Goal: Information Seeking & Learning: Check status

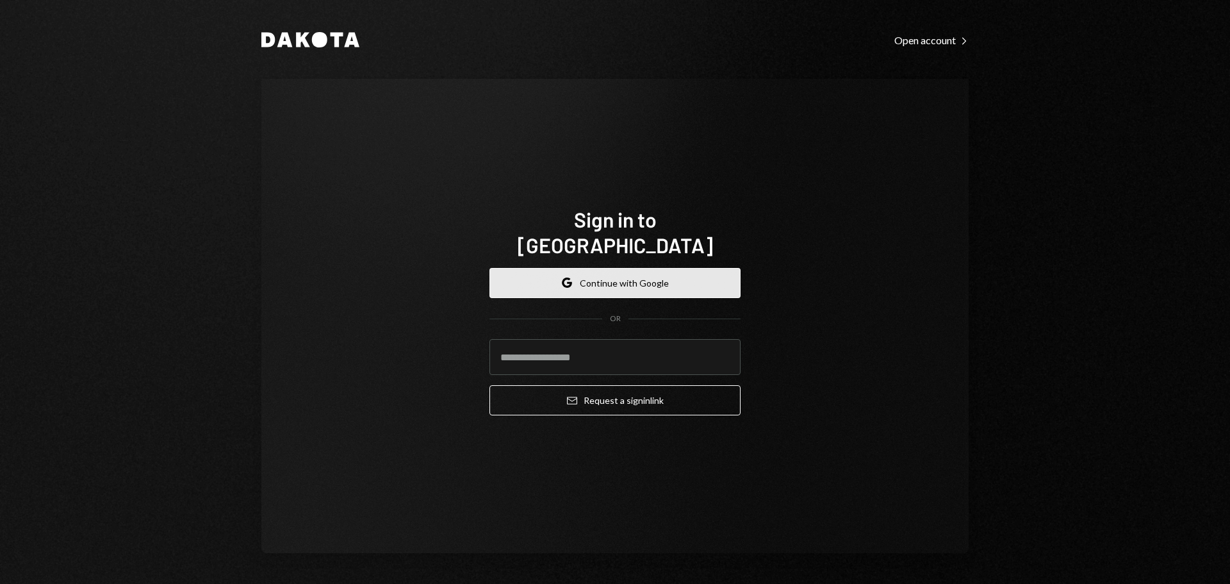
click at [631, 268] on button "Google Continue with Google" at bounding box center [614, 283] width 251 height 30
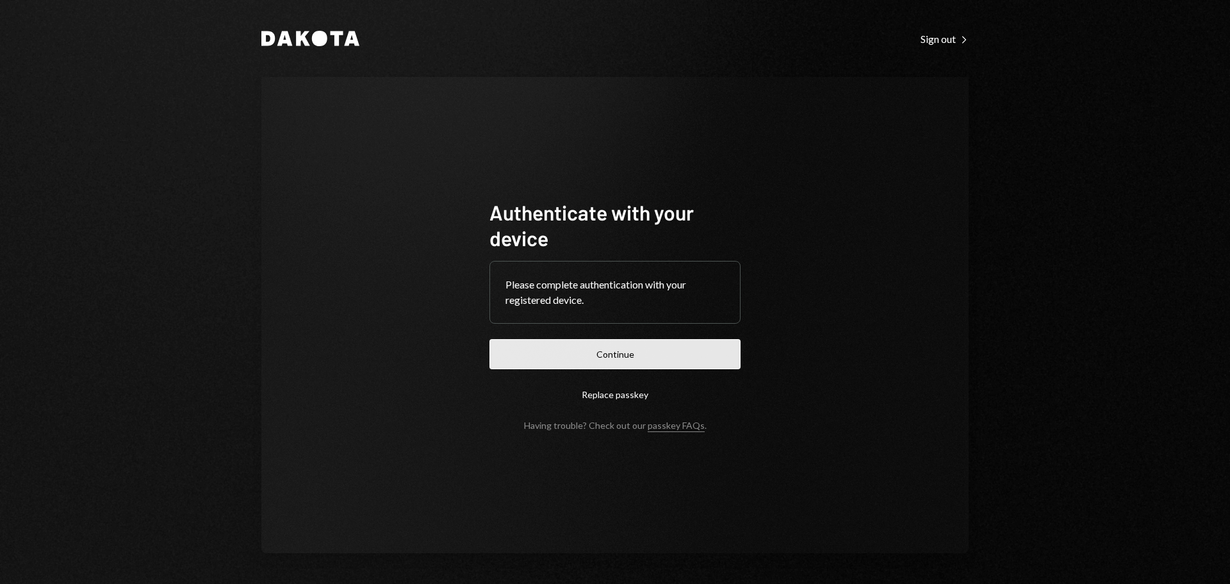
click at [639, 356] on button "Continue" at bounding box center [614, 354] width 251 height 30
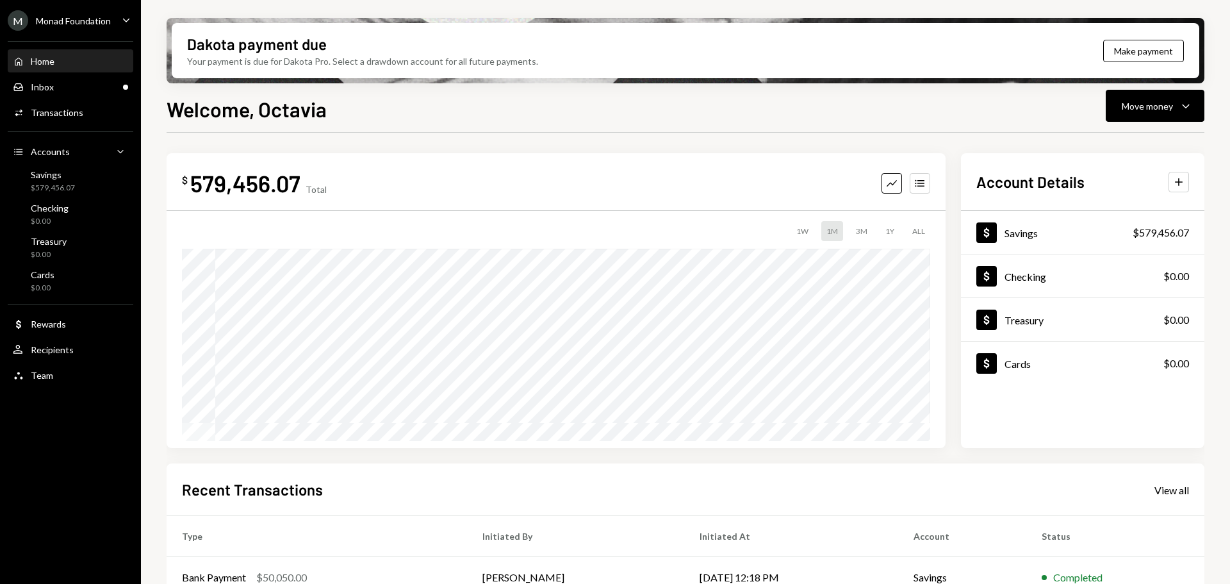
click at [121, 10] on div "M Monad Foundation Caret Down" at bounding box center [70, 20] width 141 height 20
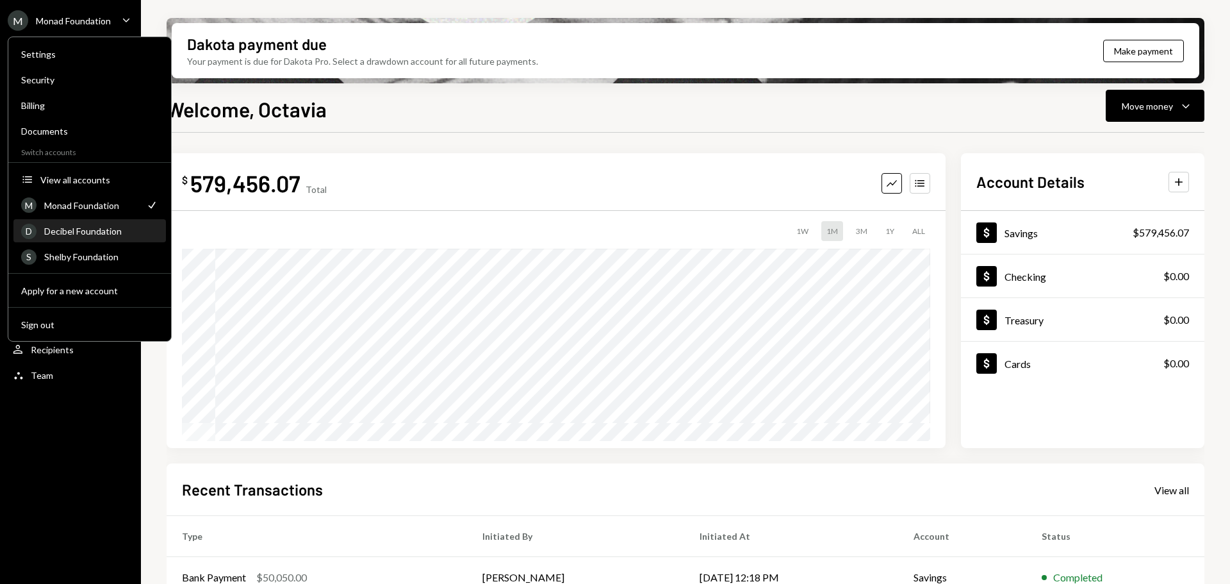
click at [79, 232] on div "Decibel Foundation" at bounding box center [101, 230] width 114 height 11
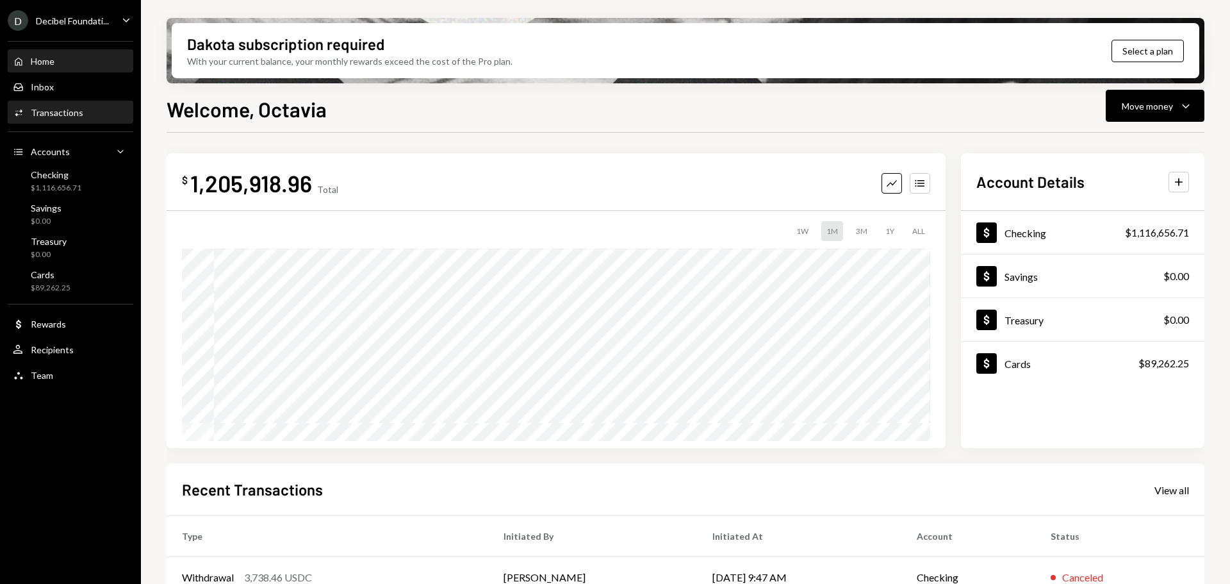
click at [54, 106] on div "Activities Transactions" at bounding box center [70, 113] width 115 height 22
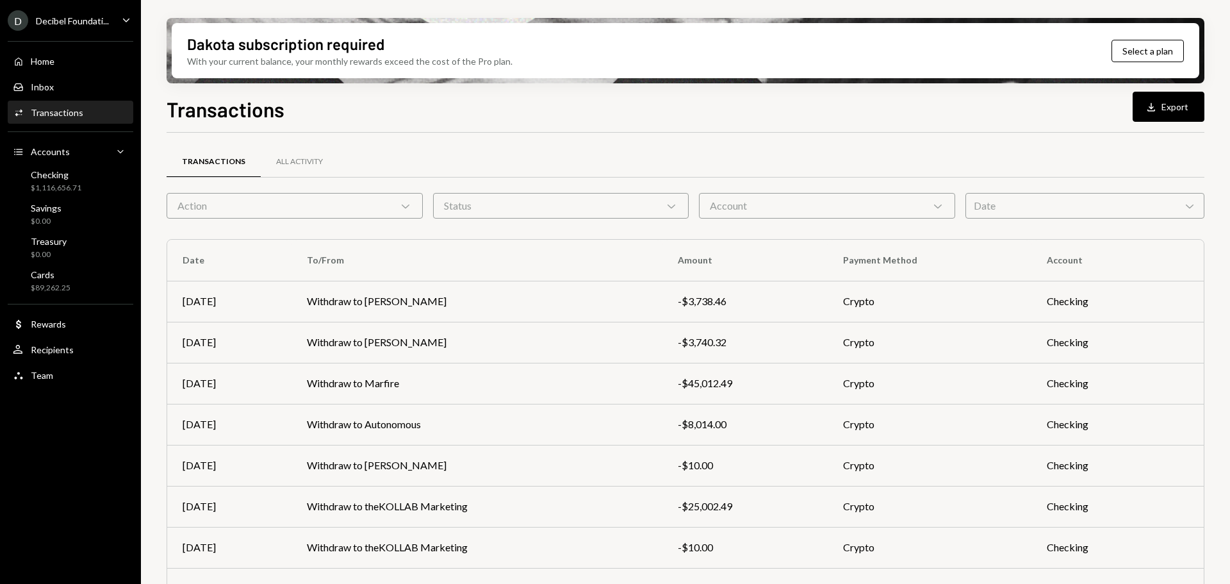
click at [122, 15] on icon "Caret Down" at bounding box center [126, 20] width 14 height 14
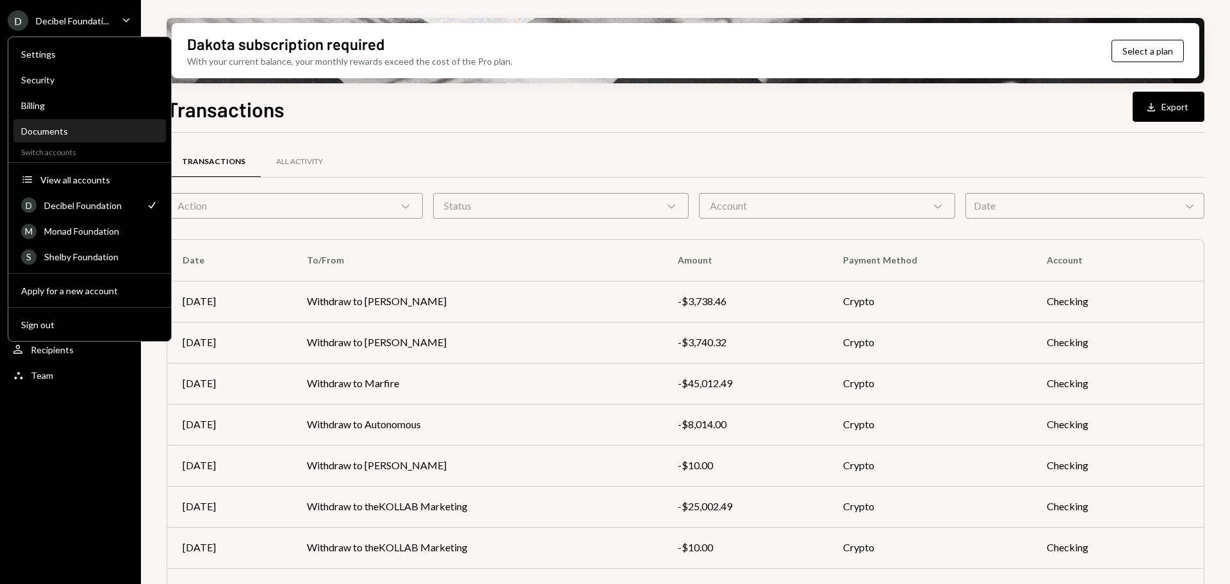
click at [49, 133] on div "Documents" at bounding box center [89, 131] width 137 height 11
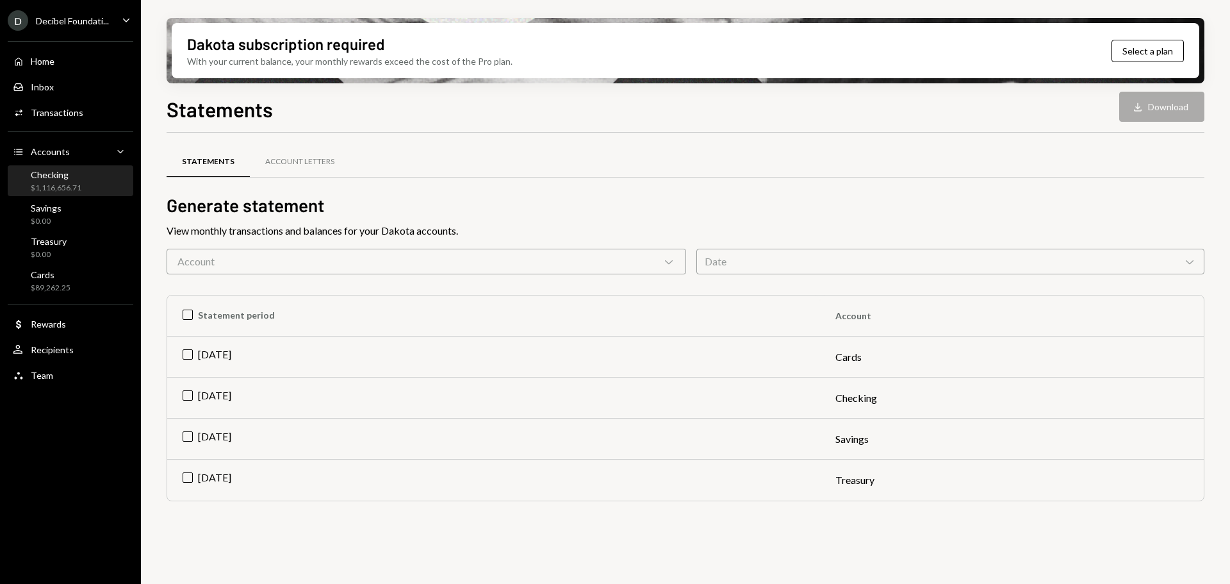
click at [83, 178] on div "Checking $1,116,656.71" at bounding box center [70, 181] width 115 height 24
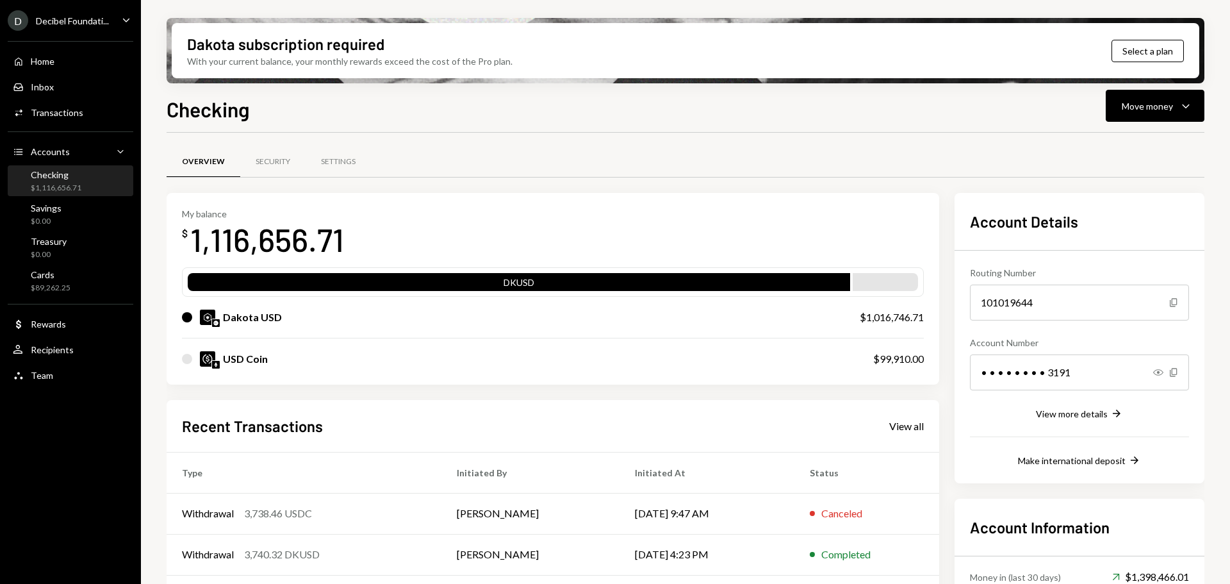
scroll to position [125, 0]
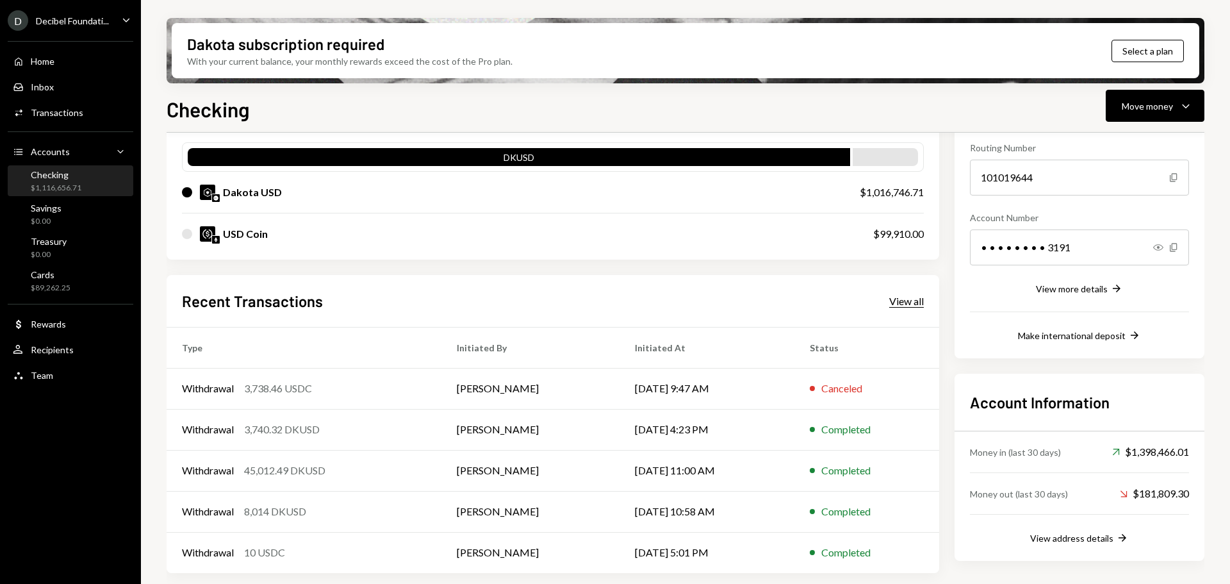
click at [908, 304] on div "View all" at bounding box center [906, 301] width 35 height 13
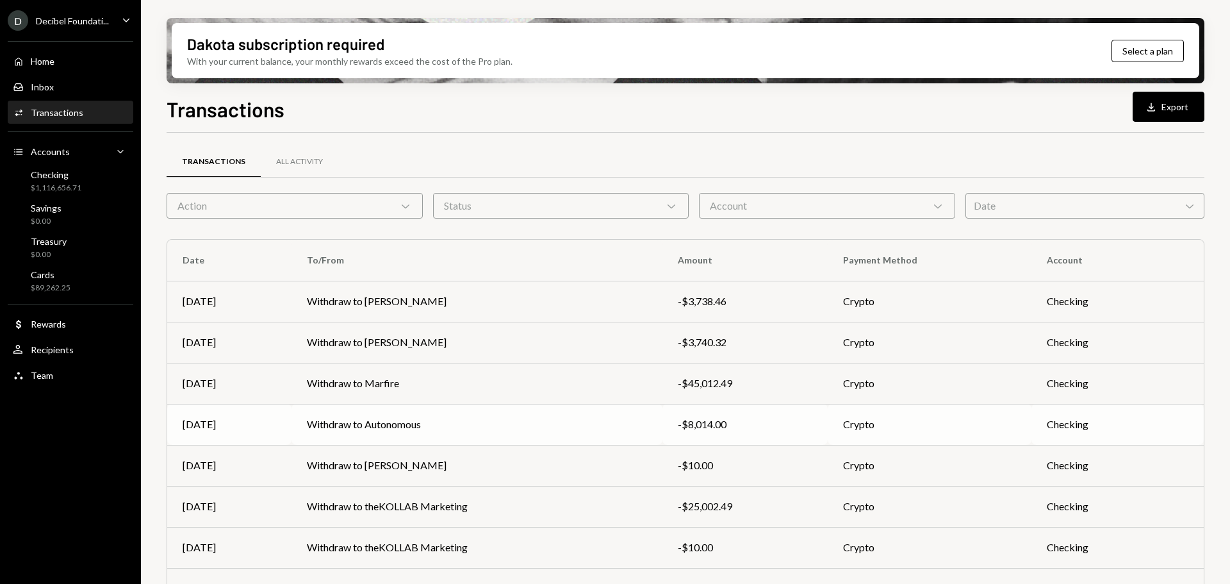
scroll to position [146, 0]
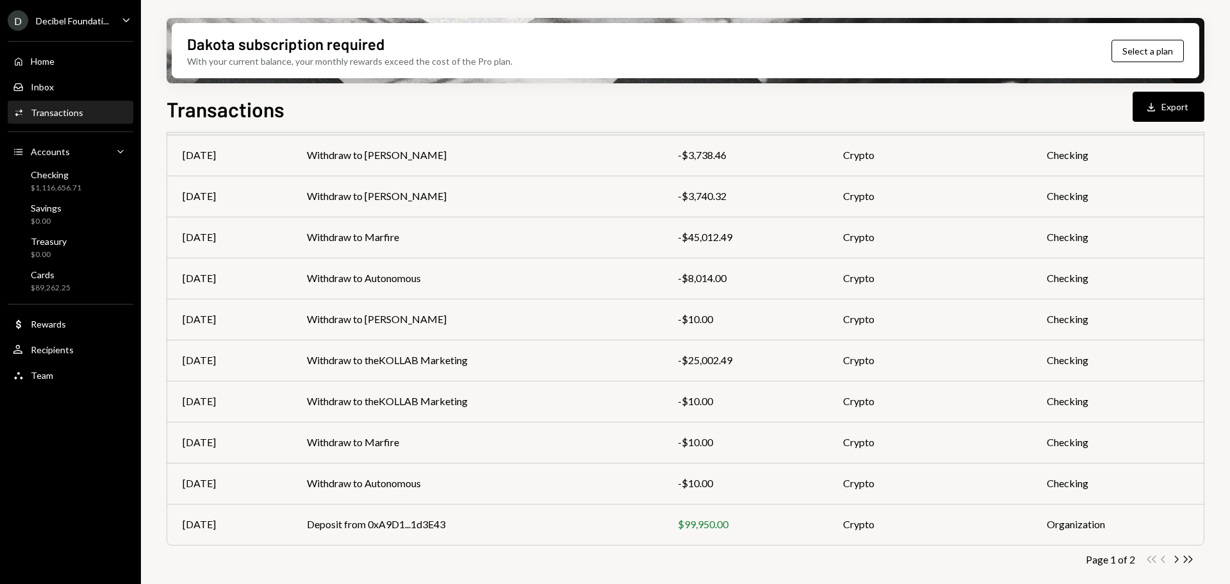
click at [102, 16] on div "Decibel Foundati..." at bounding box center [72, 20] width 73 height 11
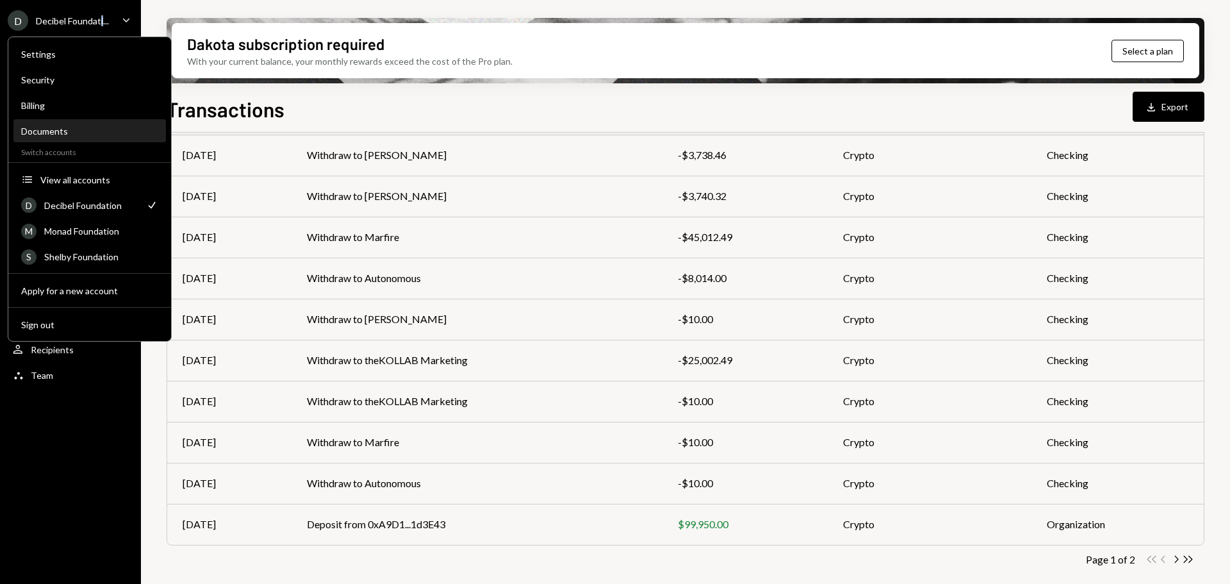
click at [59, 129] on div "Documents" at bounding box center [89, 131] width 137 height 11
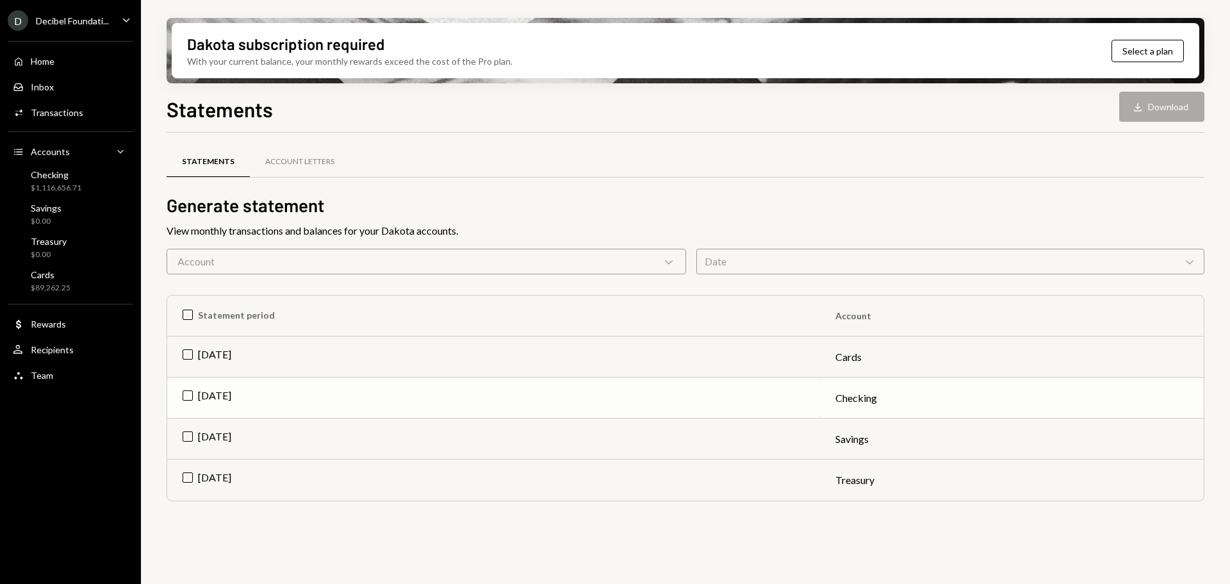
click at [216, 395] on td "Jul 2025" at bounding box center [493, 397] width 653 height 41
click at [215, 359] on td "Jul 2025" at bounding box center [493, 356] width 653 height 41
click at [1138, 109] on button "Download Download (2)" at bounding box center [1155, 107] width 97 height 30
click at [764, 134] on div "Statements Account Letters Generate statement View monthly transactions and bal…" at bounding box center [686, 330] width 1038 height 394
click at [44, 116] on div "Transactions" at bounding box center [57, 112] width 53 height 11
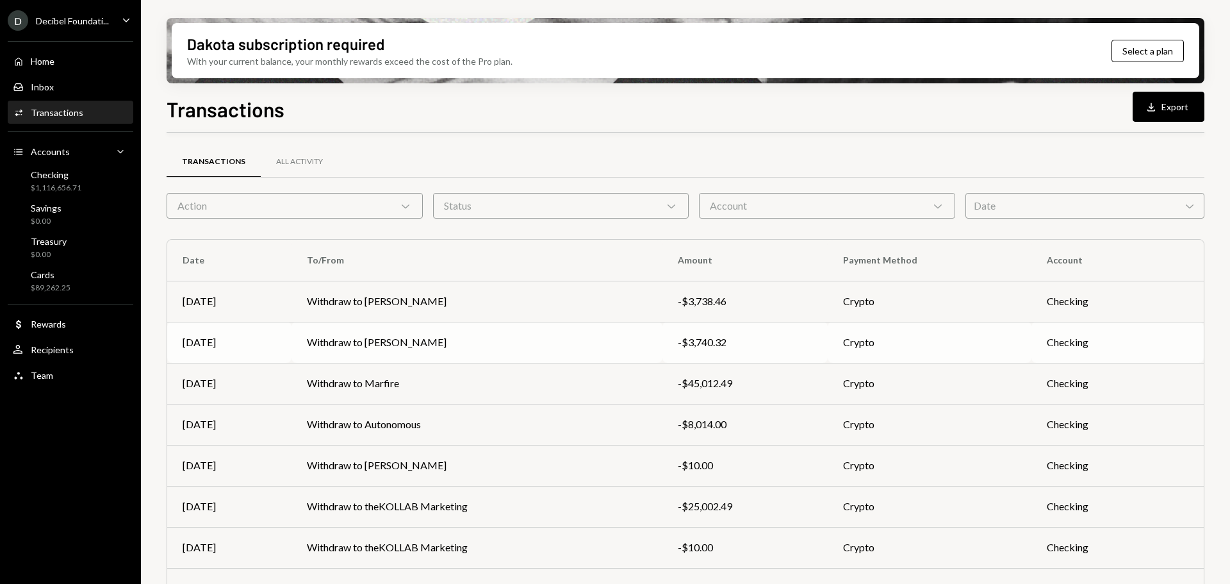
scroll to position [146, 0]
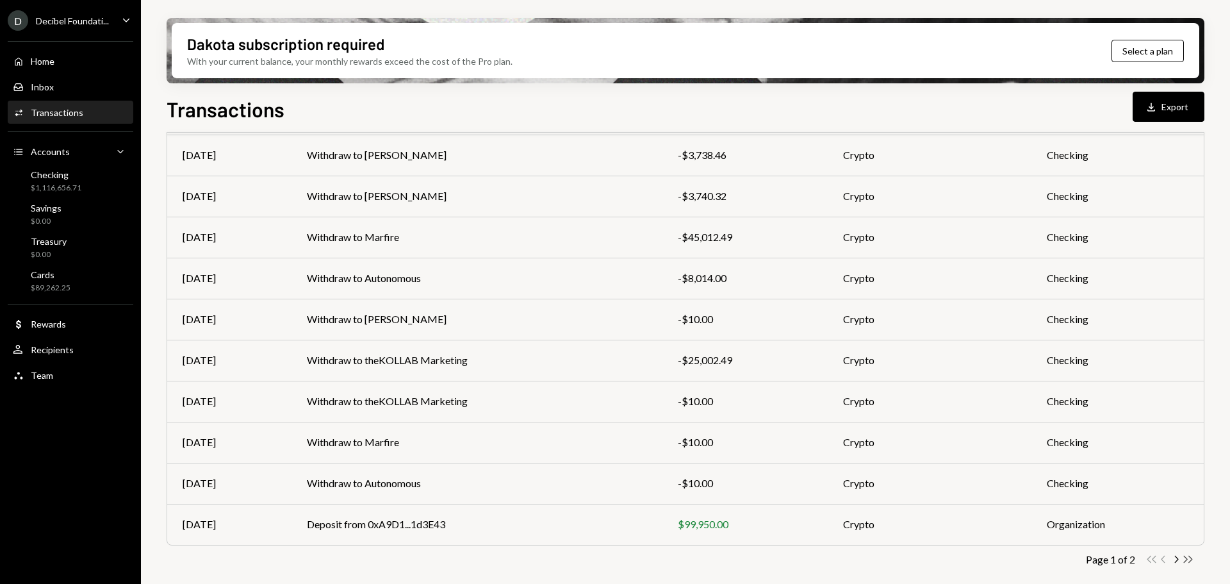
click at [1188, 560] on icon "Double Arrow Right" at bounding box center [1188, 559] width 12 height 12
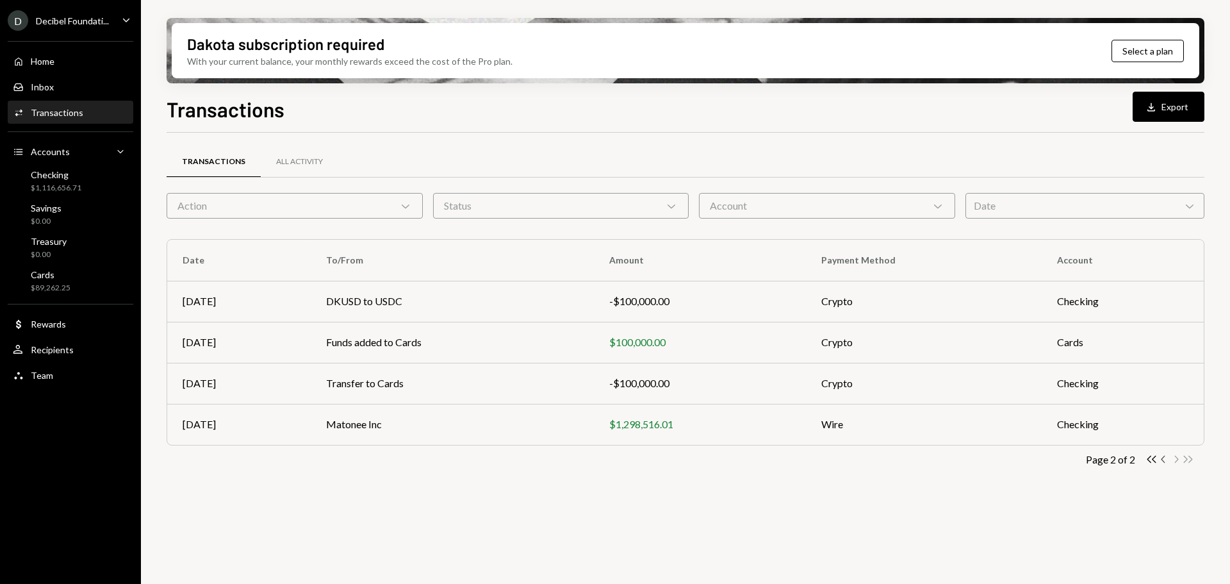
click at [1165, 459] on icon "Chevron Left" at bounding box center [1164, 459] width 12 height 12
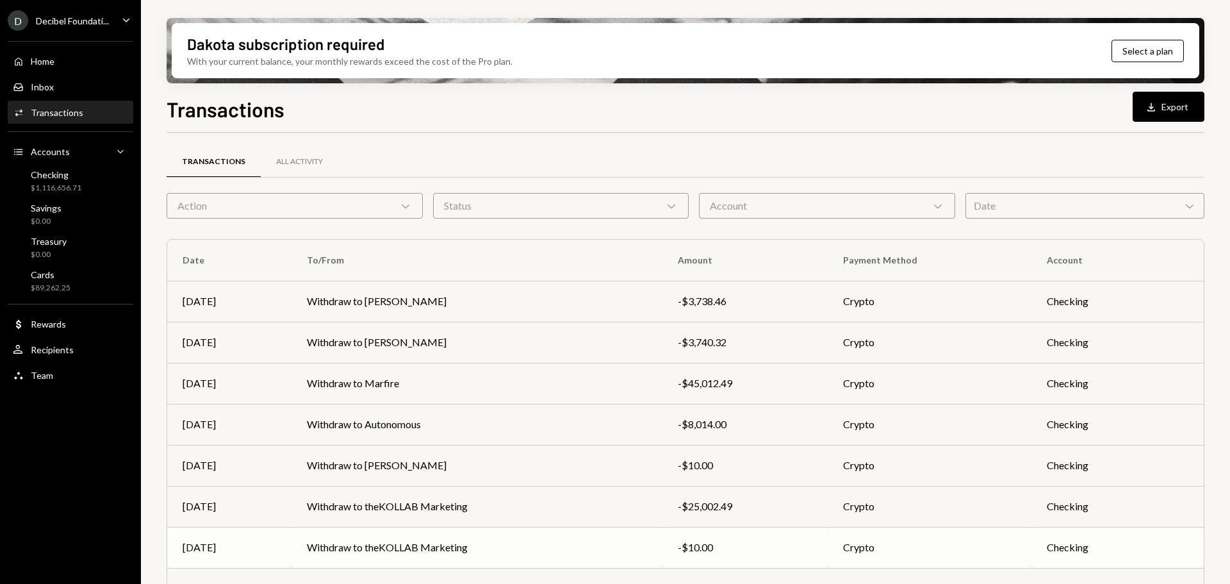
scroll to position [146, 0]
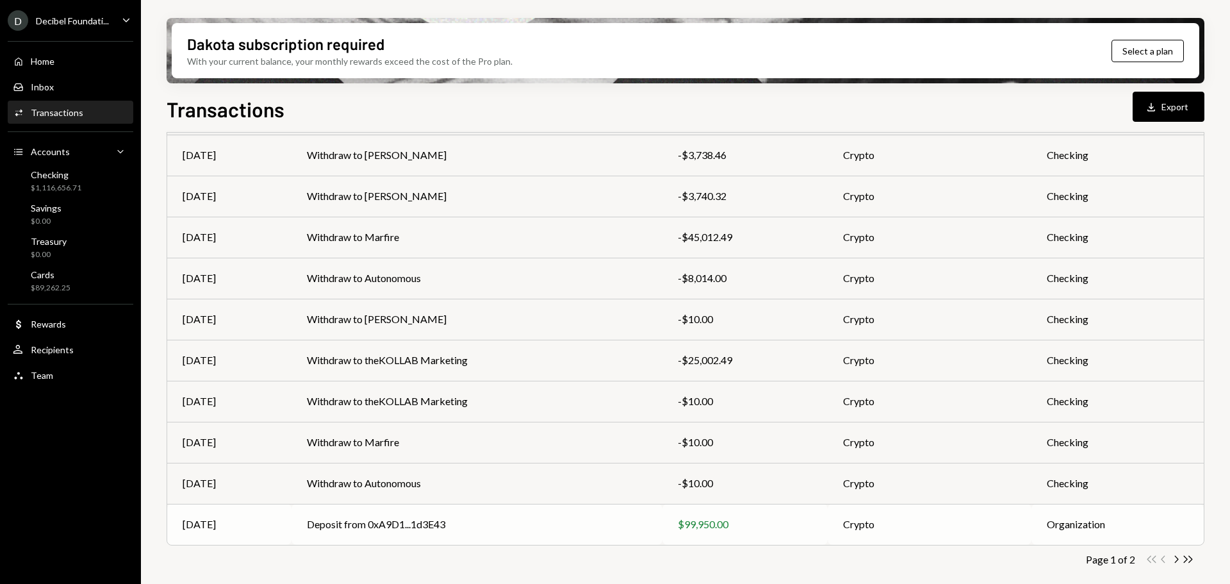
click at [481, 515] on td "Deposit from 0xA9D1...1d3E43" at bounding box center [476, 524] width 371 height 41
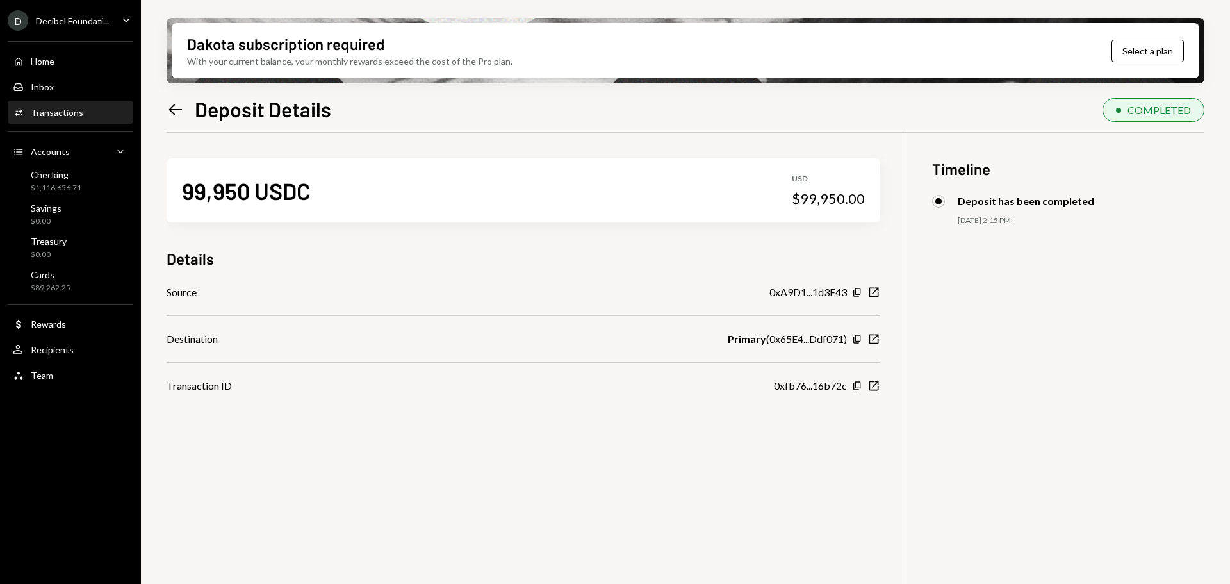
click at [176, 110] on icon at bounding box center [175, 109] width 13 height 11
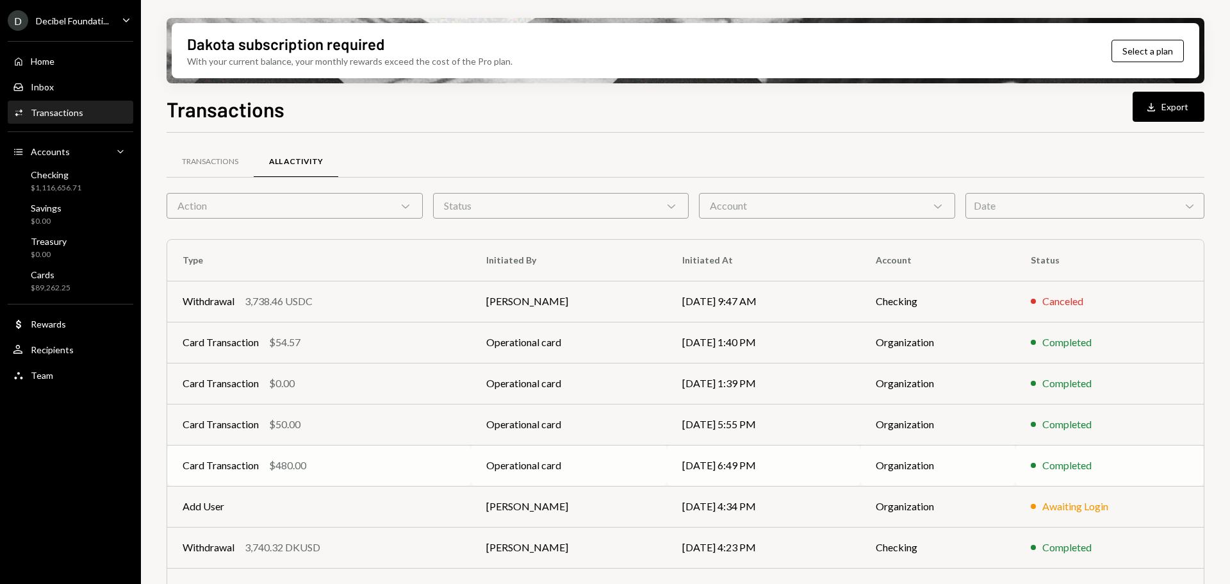
scroll to position [146, 0]
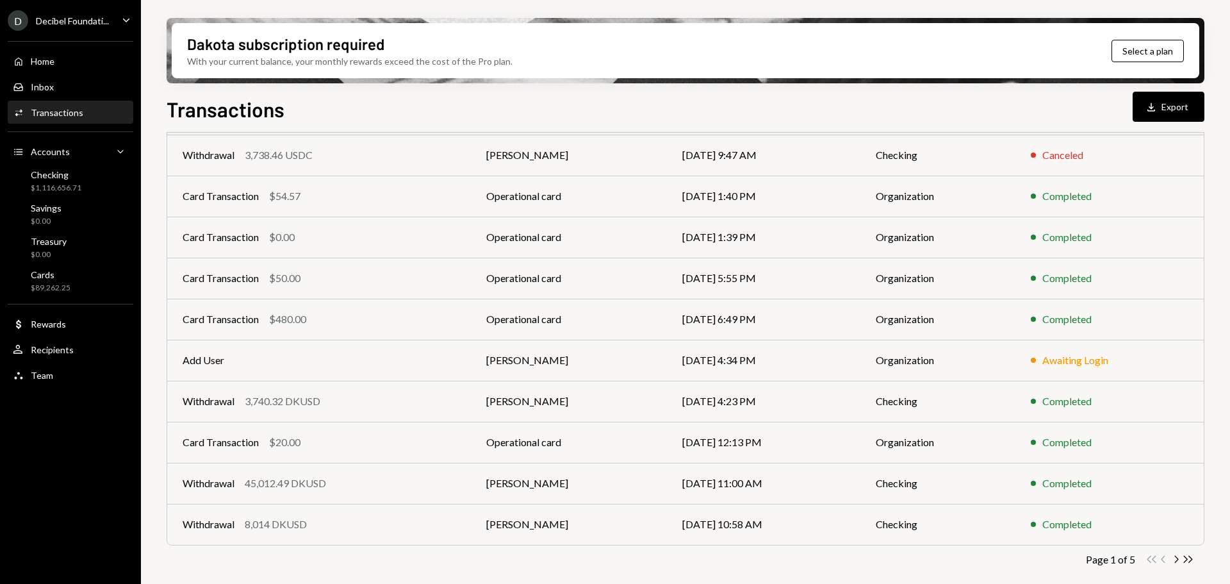
click at [75, 109] on div "Transactions" at bounding box center [57, 112] width 53 height 11
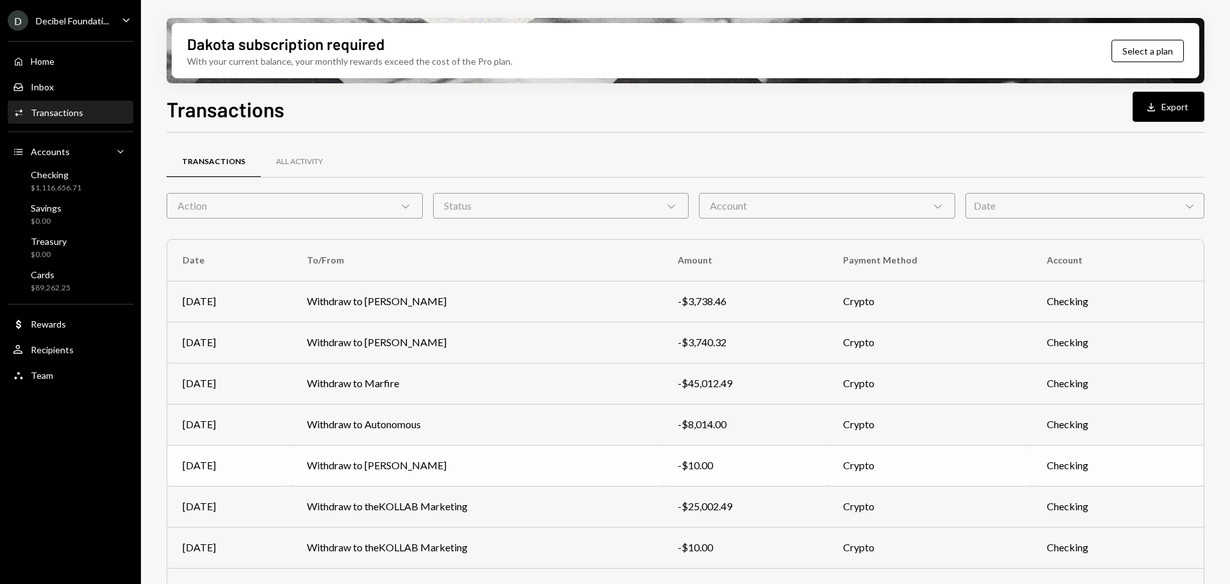
scroll to position [146, 0]
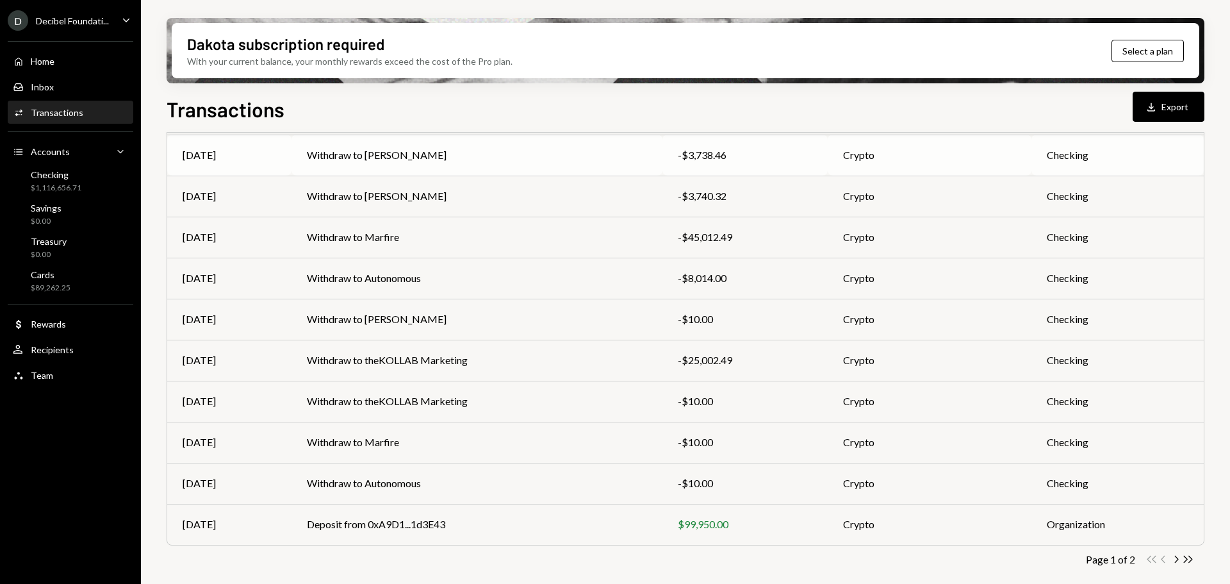
click at [311, 152] on td "Withdraw to [PERSON_NAME]" at bounding box center [476, 155] width 371 height 41
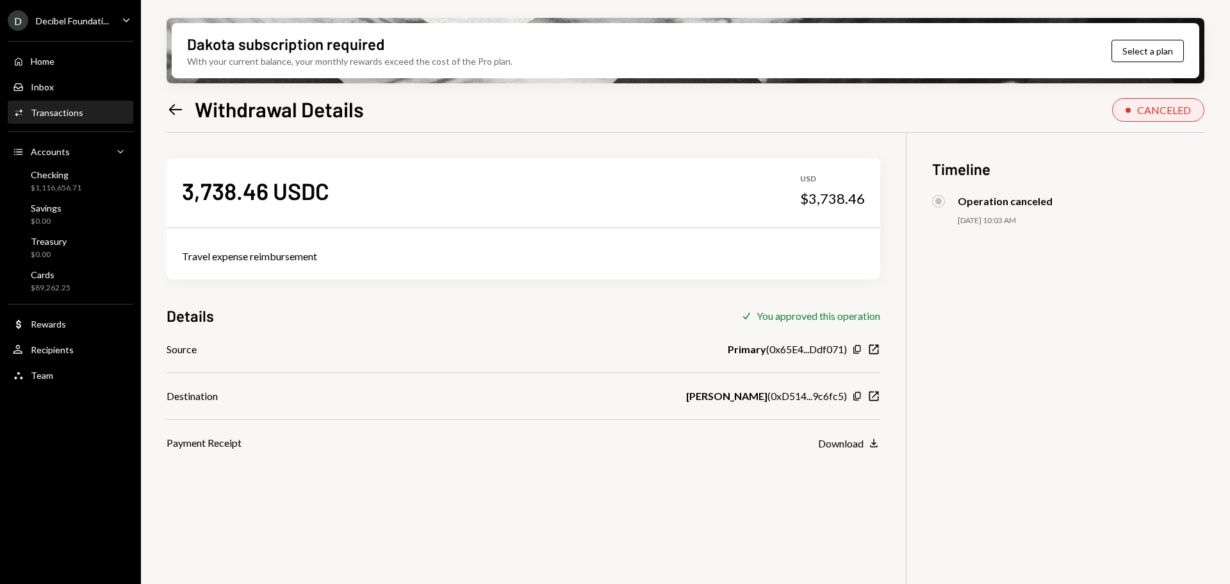
click at [183, 106] on icon "Left Arrow" at bounding box center [176, 110] width 18 height 18
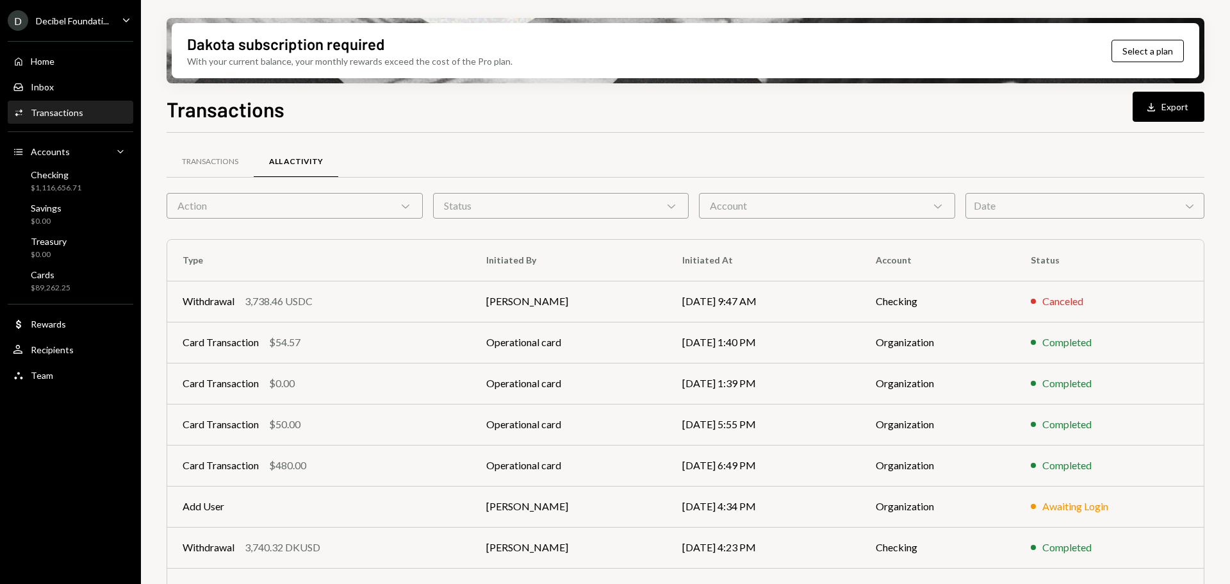
click at [45, 120] on div "Activities Transactions" at bounding box center [70, 113] width 115 height 22
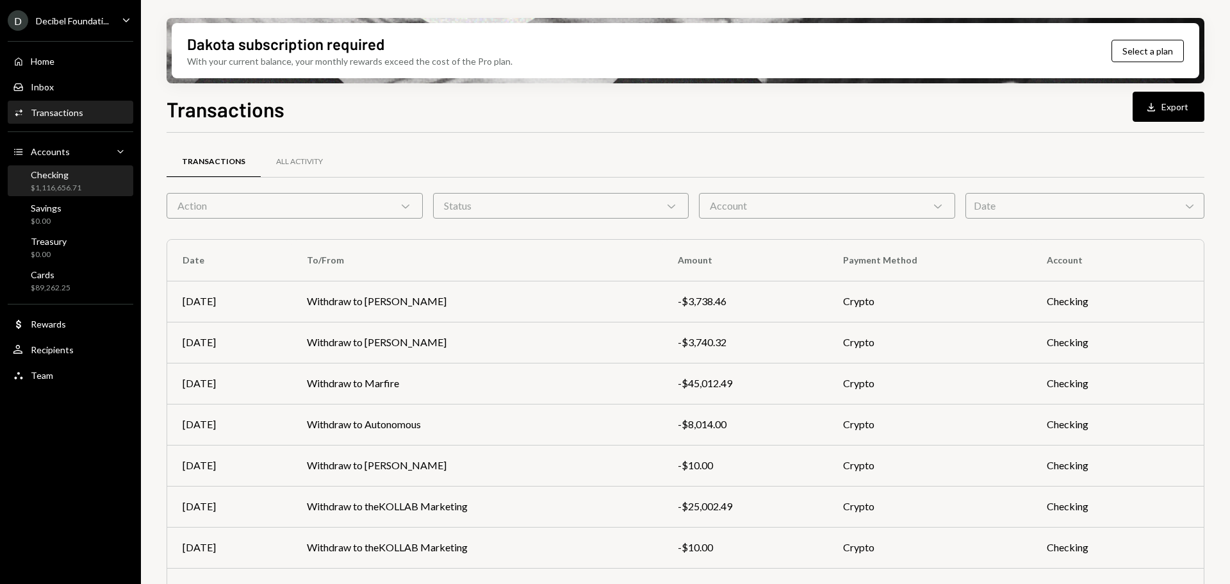
click at [41, 176] on div "Checking" at bounding box center [56, 174] width 51 height 11
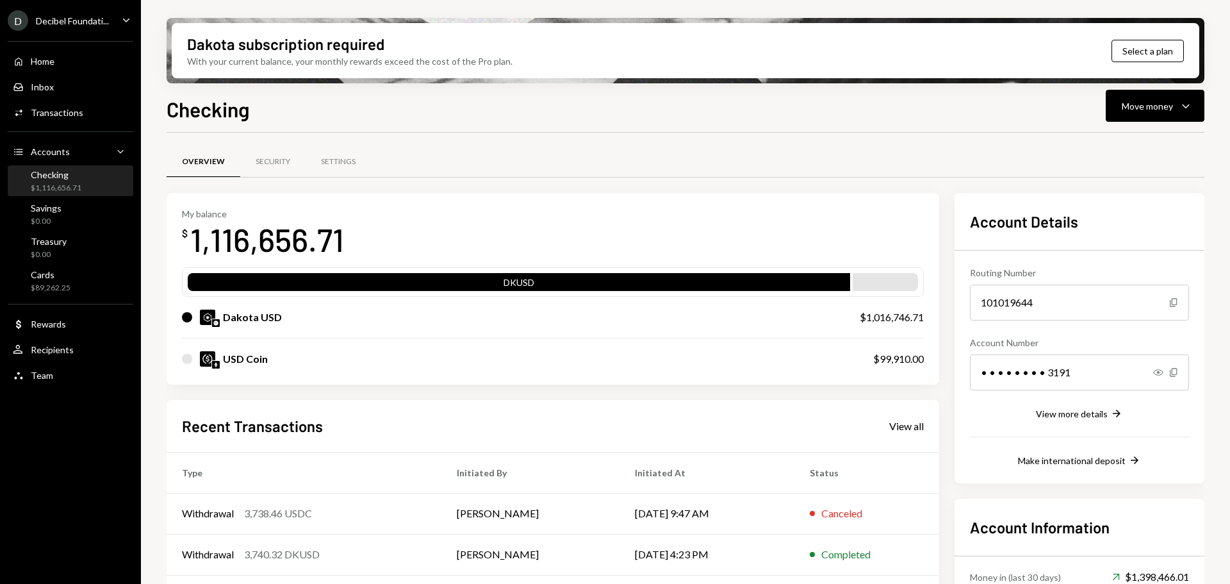
scroll to position [125, 0]
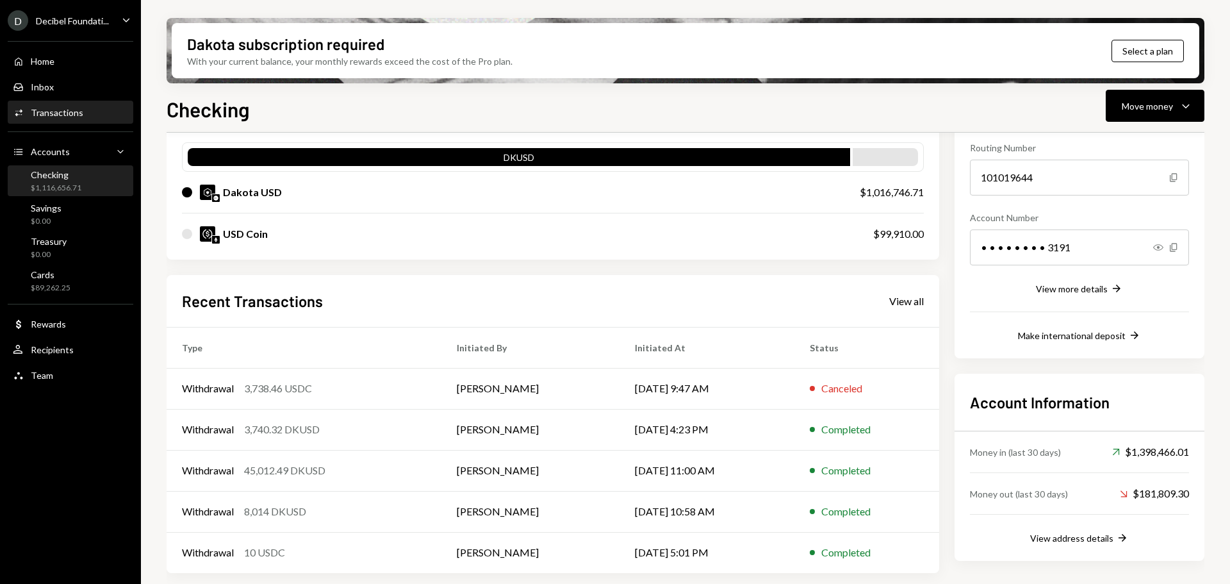
click at [51, 120] on div "Activities Transactions" at bounding box center [70, 113] width 115 height 22
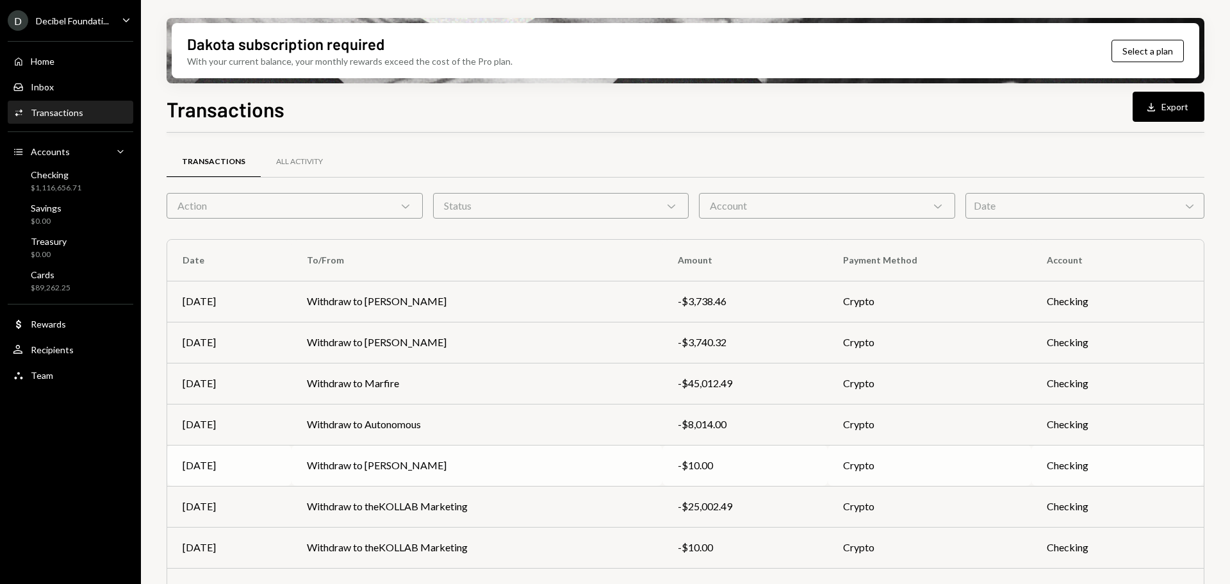
scroll to position [146, 0]
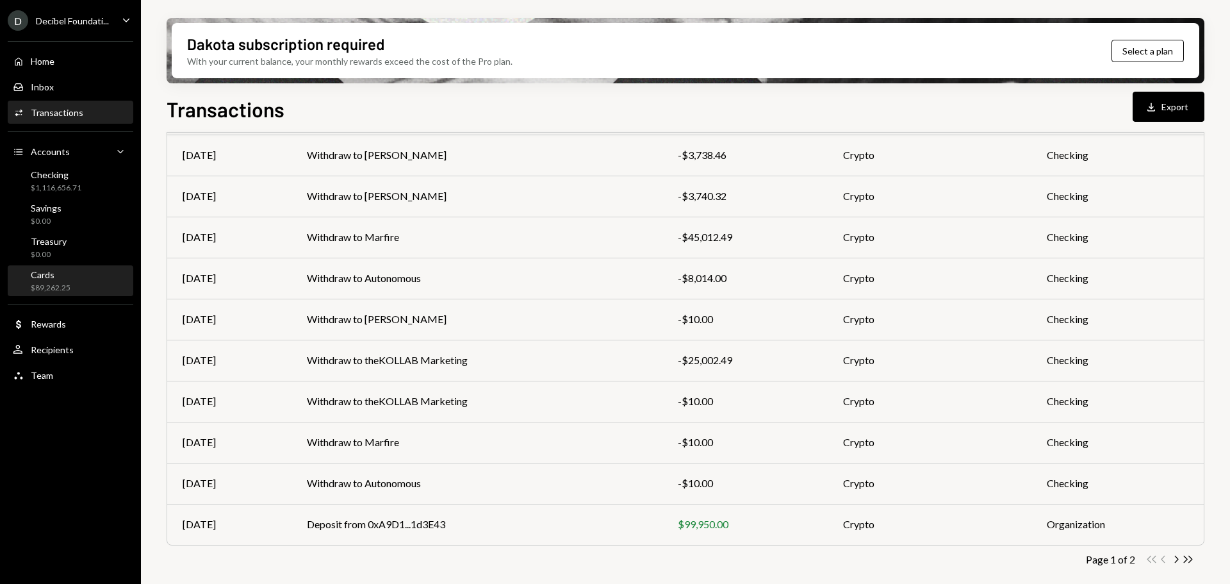
click at [60, 283] on div "$89,262.25" at bounding box center [51, 288] width 40 height 11
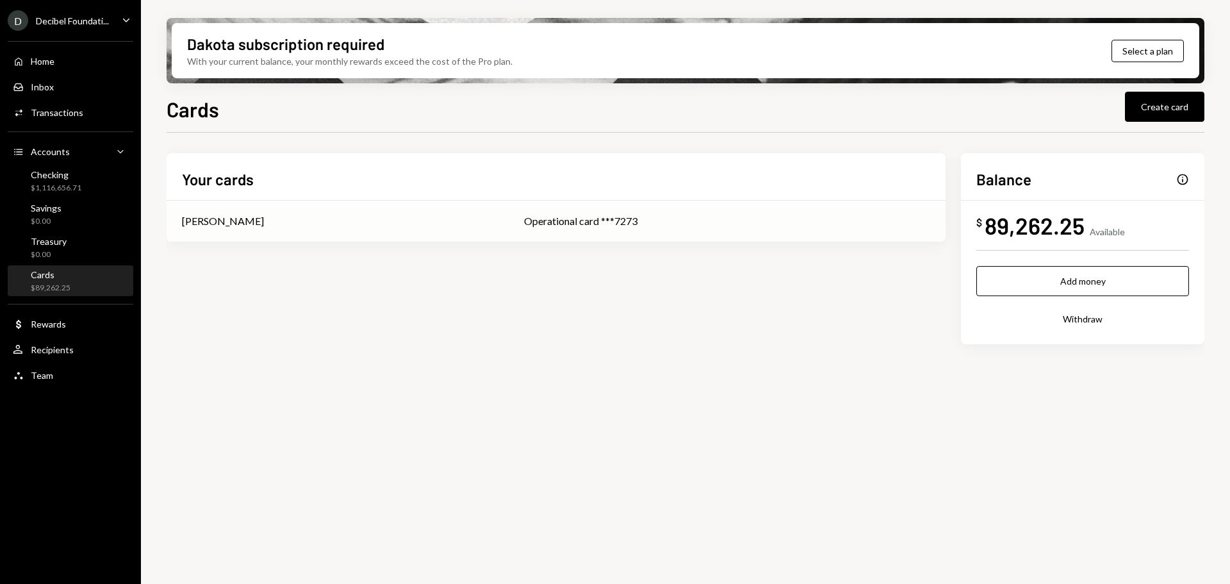
click at [313, 214] on div "[PERSON_NAME]" at bounding box center [337, 220] width 311 height 15
click at [51, 117] on div "Transactions" at bounding box center [57, 112] width 53 height 11
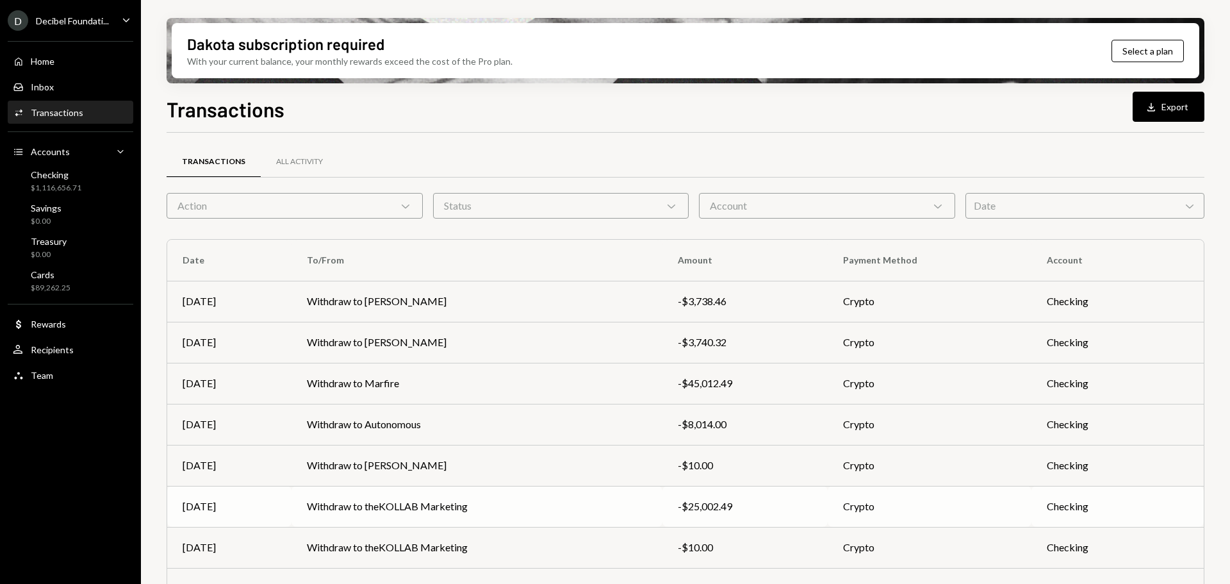
scroll to position [146, 0]
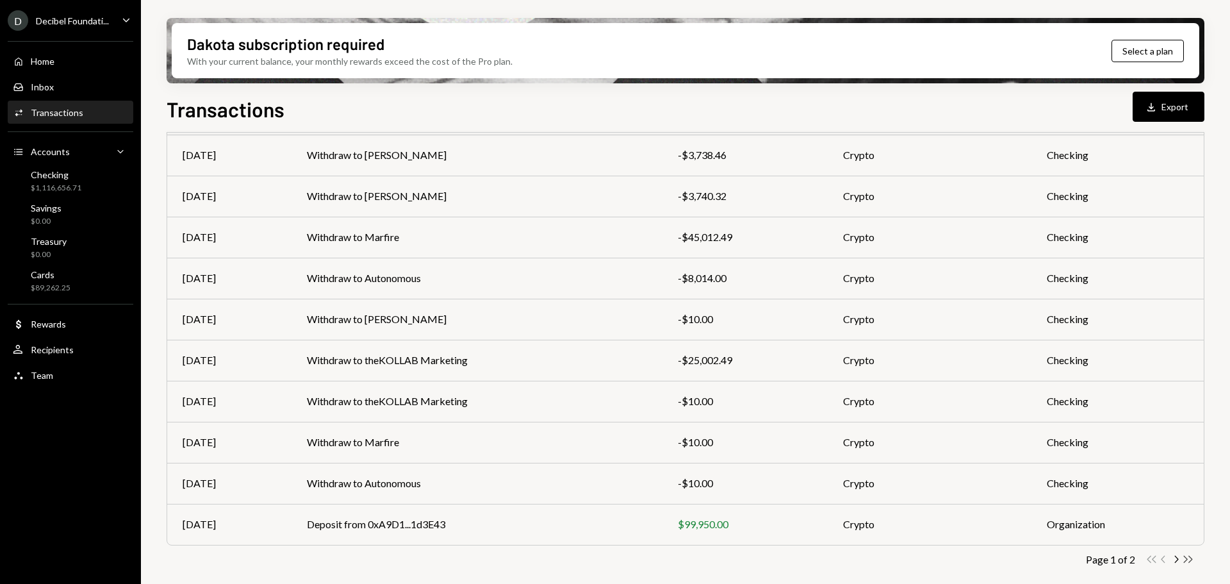
click at [1188, 557] on icon "Double Arrow Right" at bounding box center [1188, 559] width 12 height 12
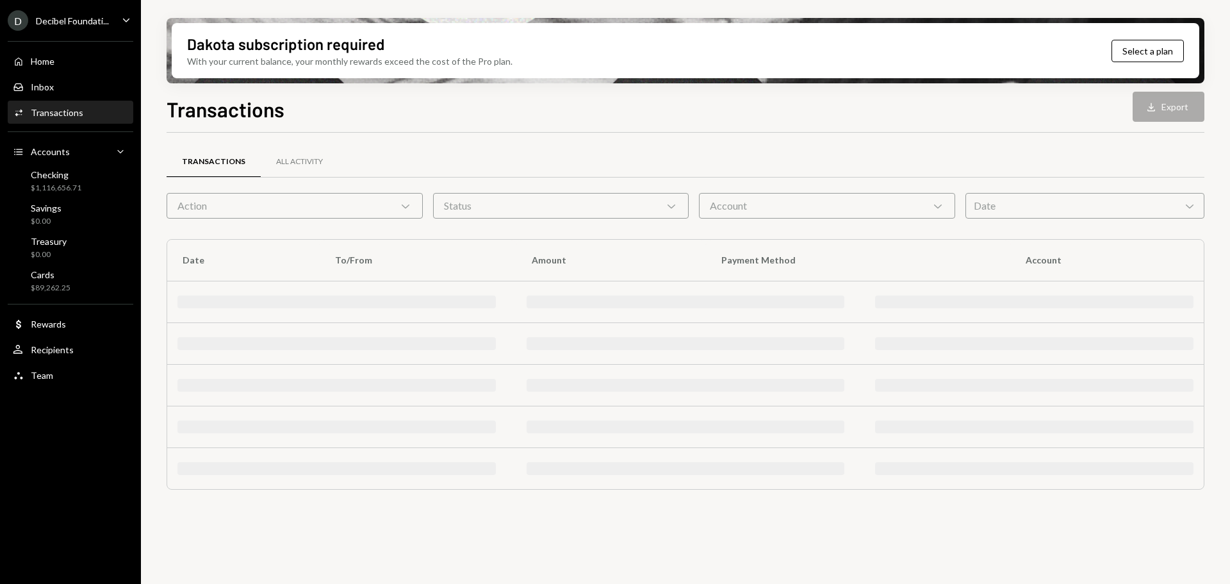
scroll to position [0, 0]
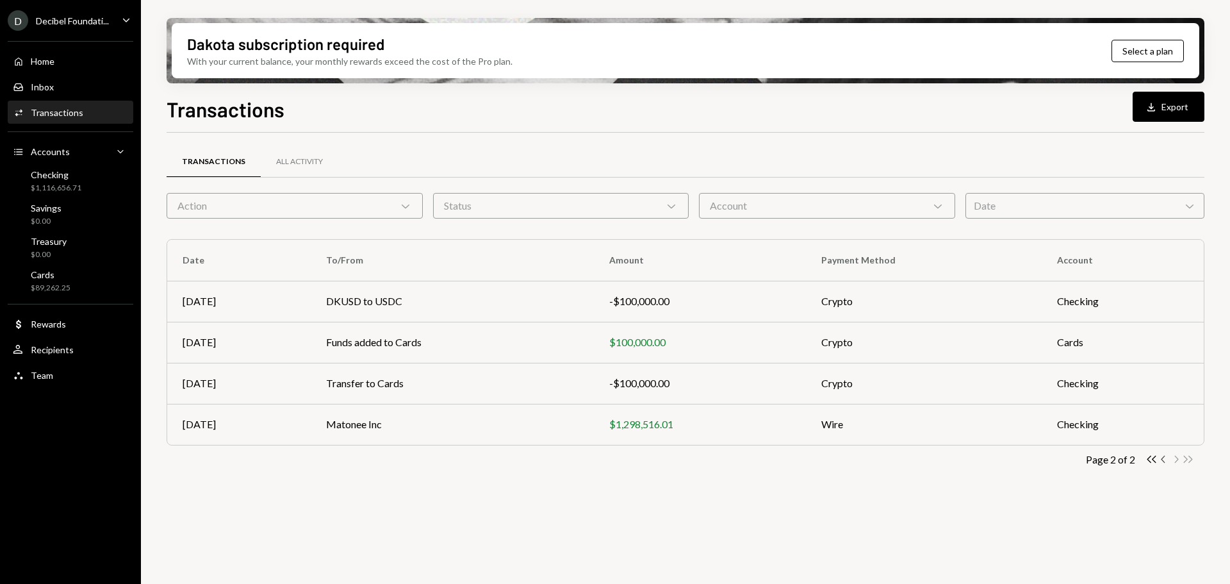
click at [1161, 461] on icon "Chevron Left" at bounding box center [1164, 459] width 12 height 12
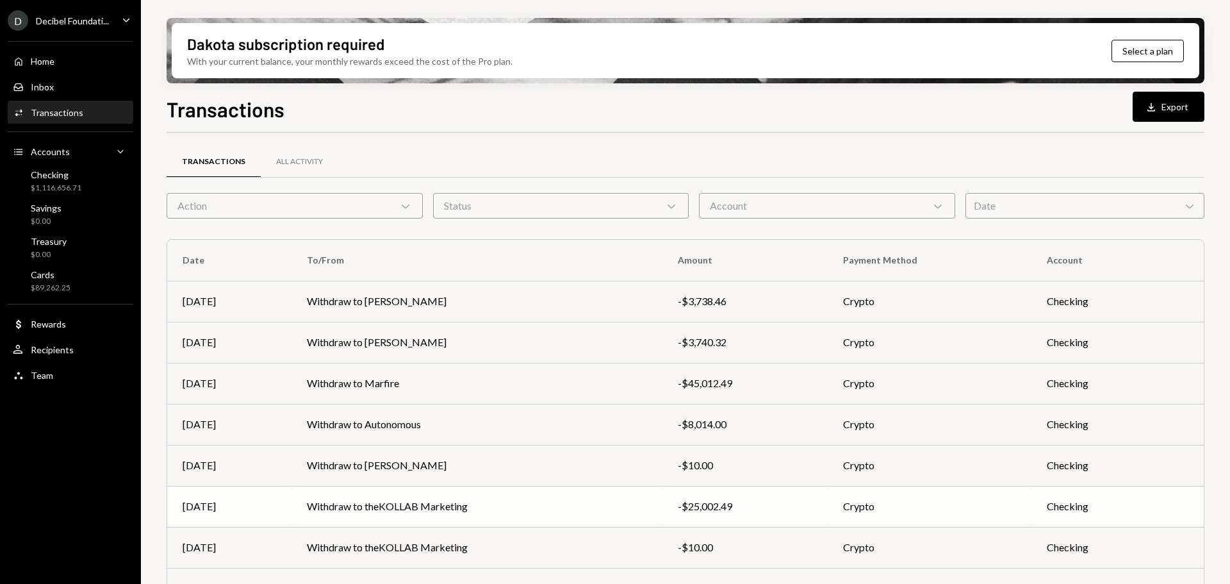
scroll to position [146, 0]
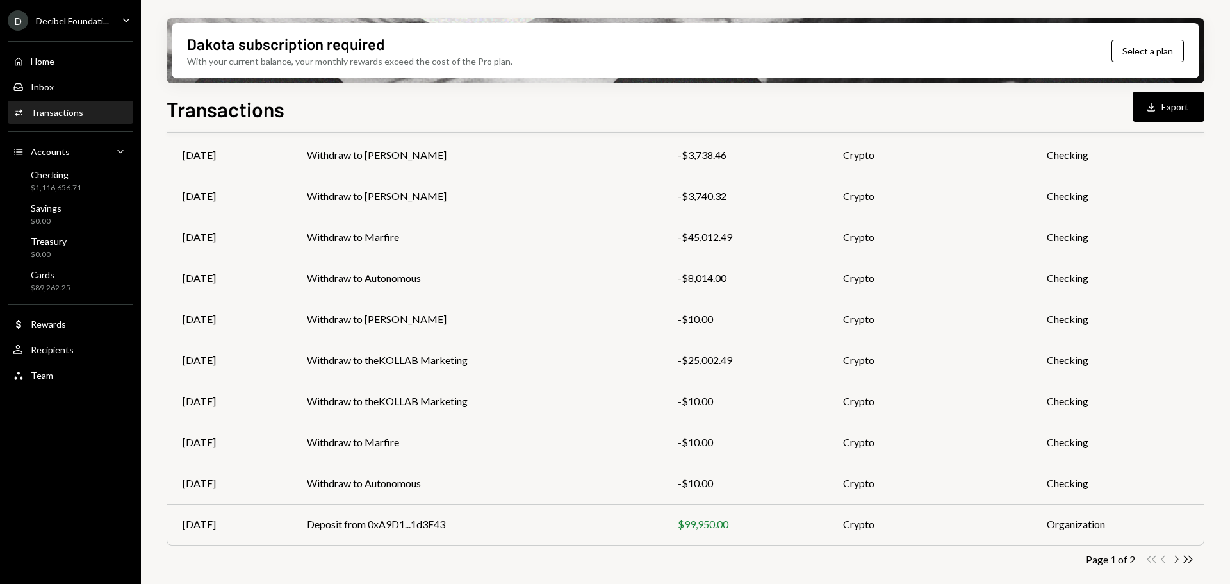
click at [1176, 561] on icon "button" at bounding box center [1177, 558] width 4 height 7
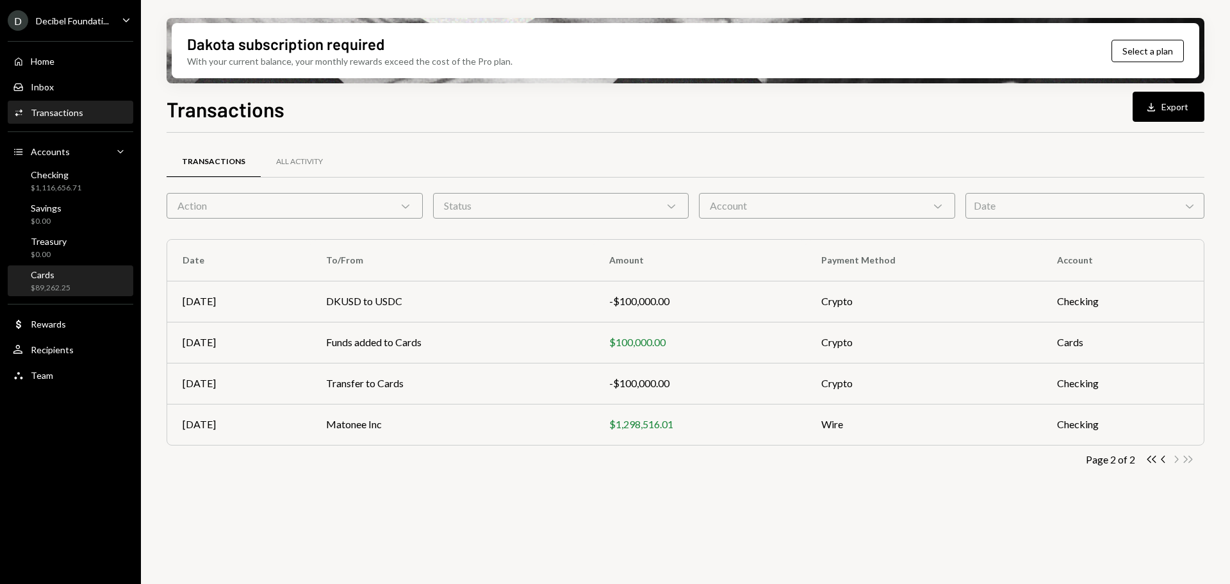
click at [44, 283] on div "$89,262.25" at bounding box center [51, 288] width 40 height 11
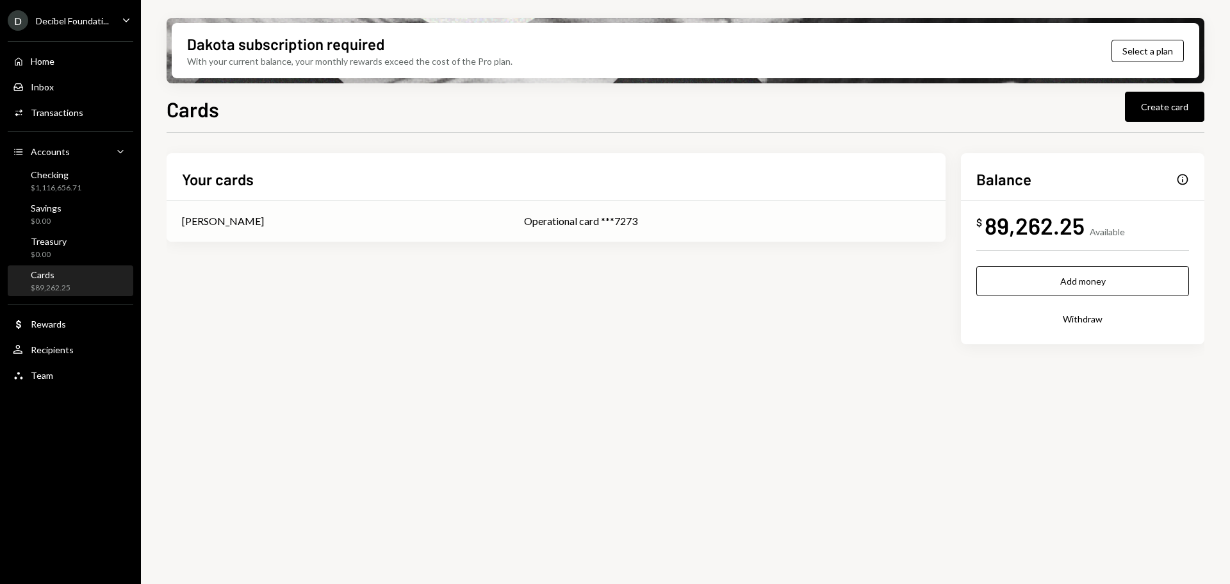
click at [395, 214] on div "Octavia Tenga" at bounding box center [337, 220] width 311 height 15
click at [47, 113] on div "Transactions" at bounding box center [57, 112] width 53 height 11
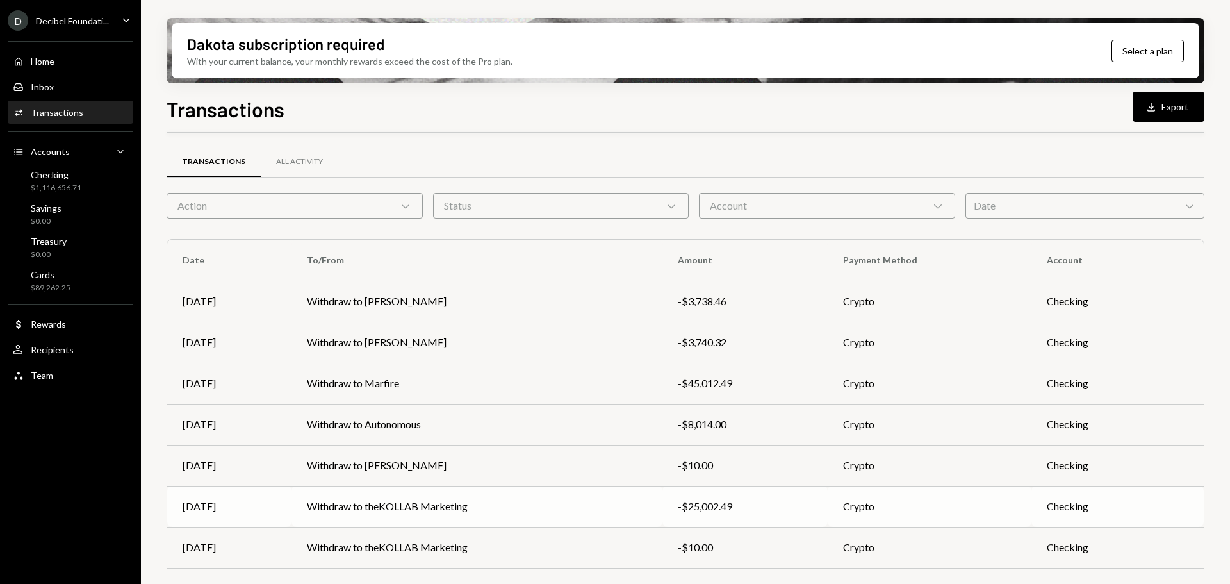
scroll to position [146, 0]
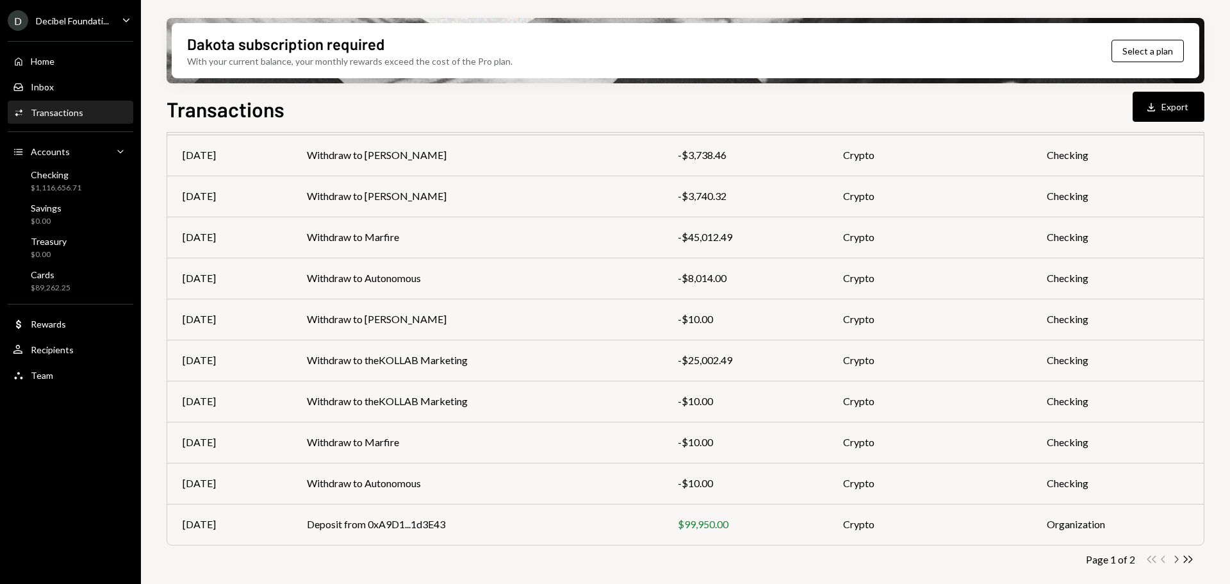
click at [1176, 561] on icon "button" at bounding box center [1177, 558] width 4 height 7
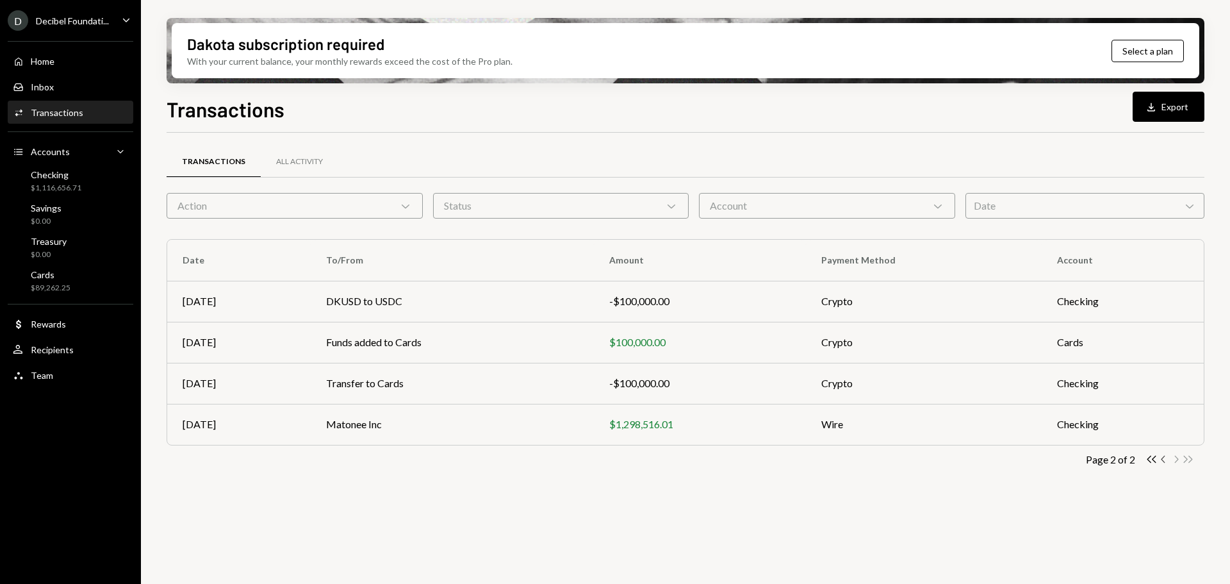
click at [1163, 459] on icon "Chevron Left" at bounding box center [1164, 459] width 12 height 12
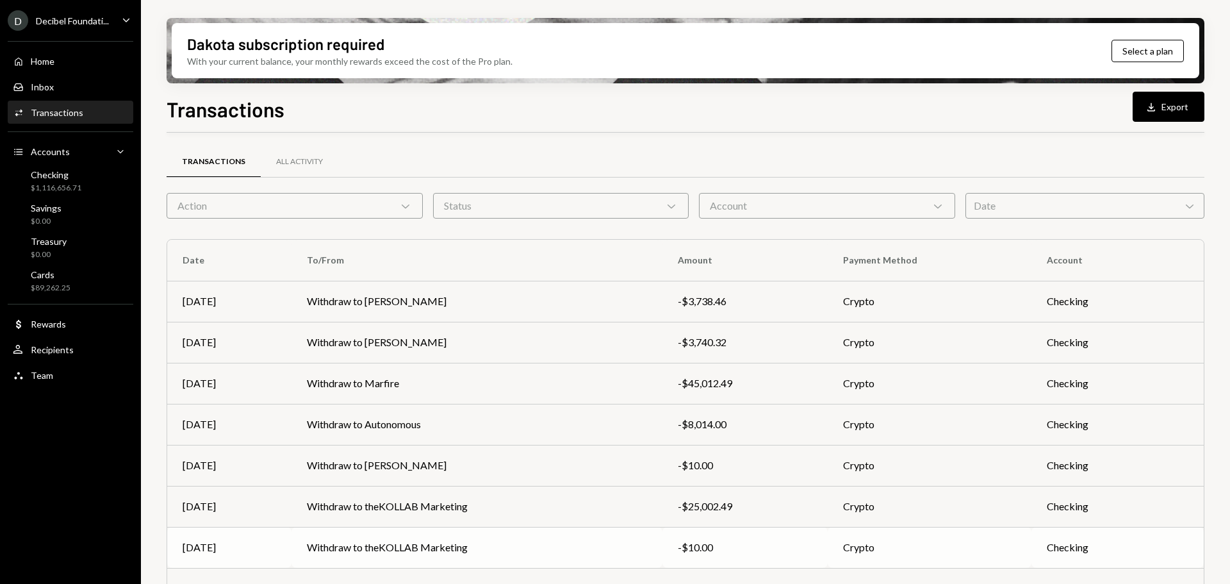
scroll to position [146, 0]
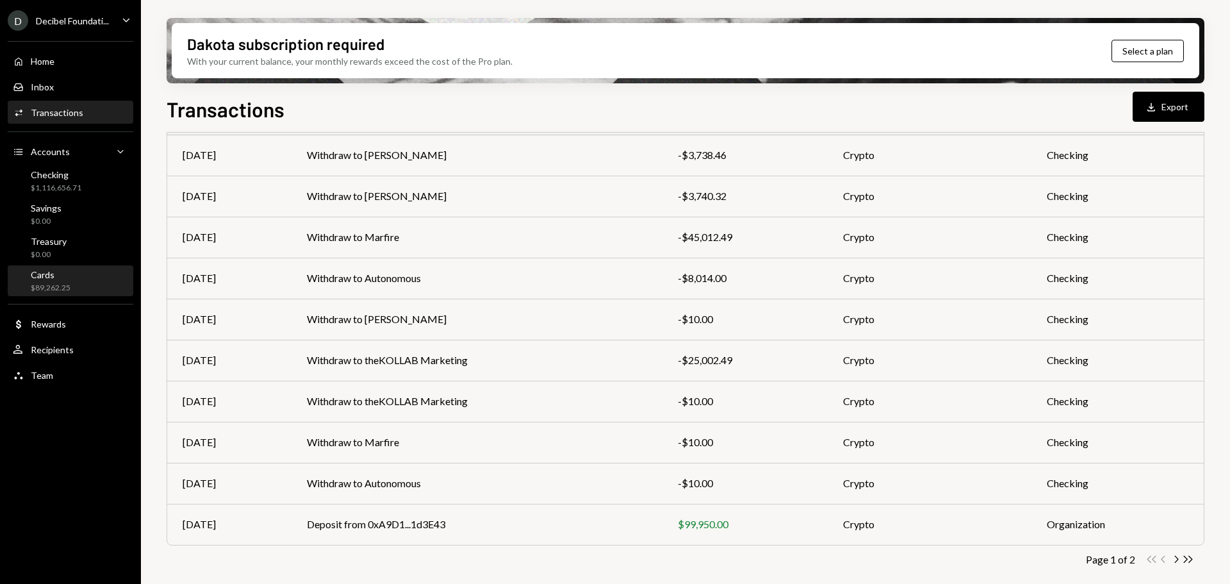
click at [64, 277] on div "Cards" at bounding box center [51, 274] width 40 height 11
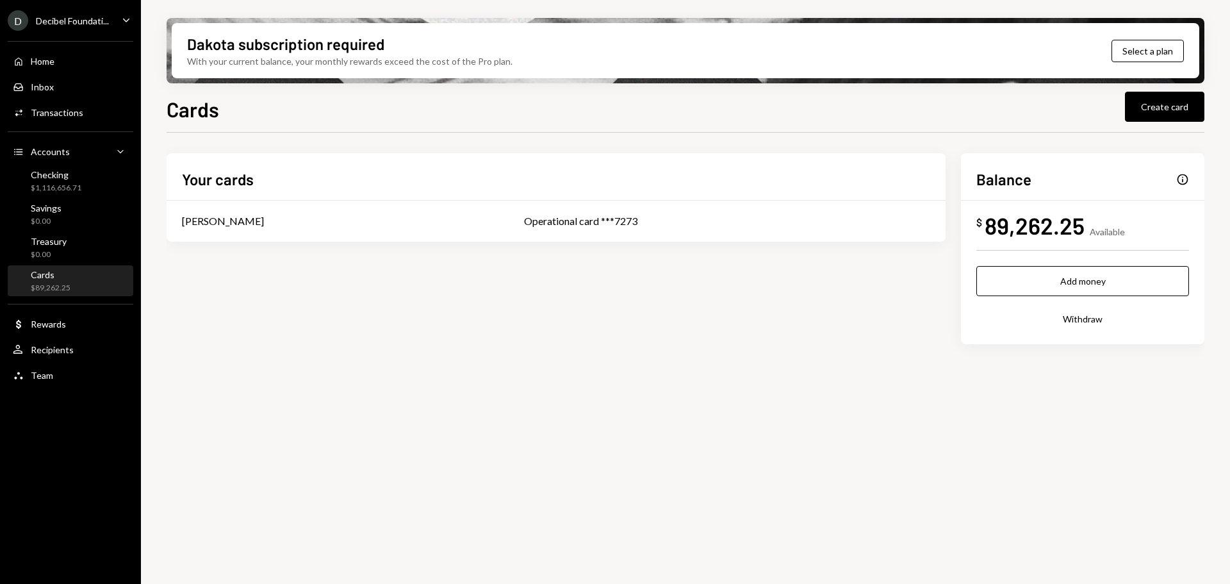
click at [1182, 178] on div "Info" at bounding box center [1182, 179] width 13 height 13
click at [1185, 179] on div "Info" at bounding box center [1182, 179] width 13 height 13
click at [1044, 216] on div "89,262.25" at bounding box center [1035, 225] width 100 height 29
drag, startPoint x: 983, startPoint y: 231, endPoint x: 1027, endPoint y: 222, distance: 45.0
click at [983, 230] on div "$ 89,262.25" at bounding box center [1030, 225] width 108 height 29
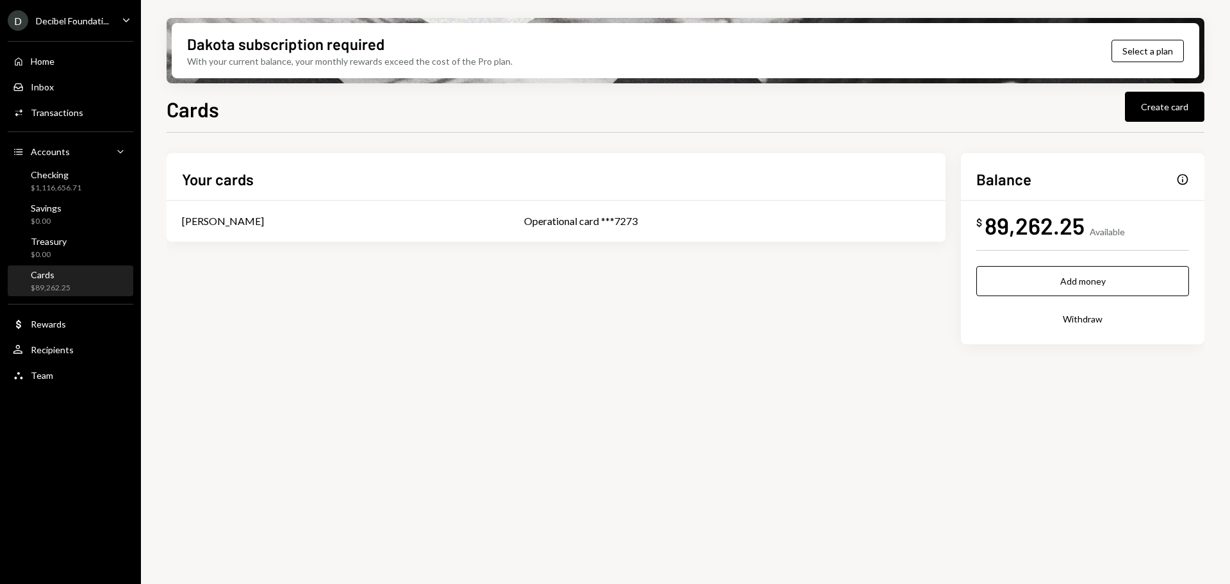
click at [1120, 219] on div "$ 89,262.25 Available" at bounding box center [1082, 225] width 213 height 29
click at [1142, 219] on div "$ 89,262.25 Available" at bounding box center [1082, 225] width 213 height 29
click at [575, 217] on div "Operational card ***7273" at bounding box center [727, 220] width 406 height 15
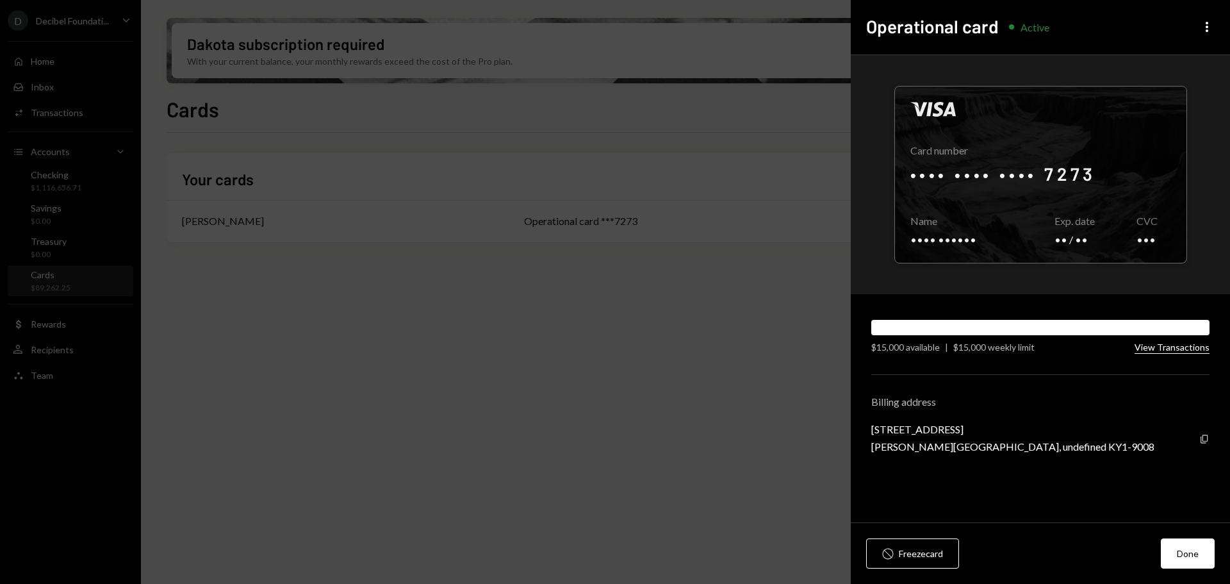
click at [1171, 348] on button "View Transactions" at bounding box center [1172, 347] width 75 height 12
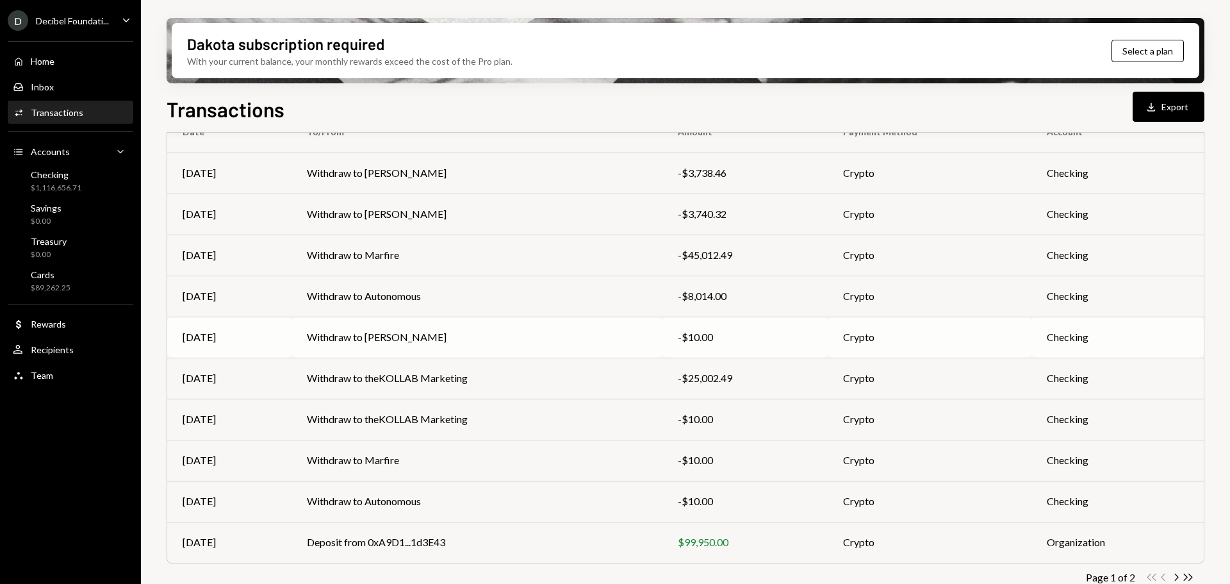
scroll to position [146, 0]
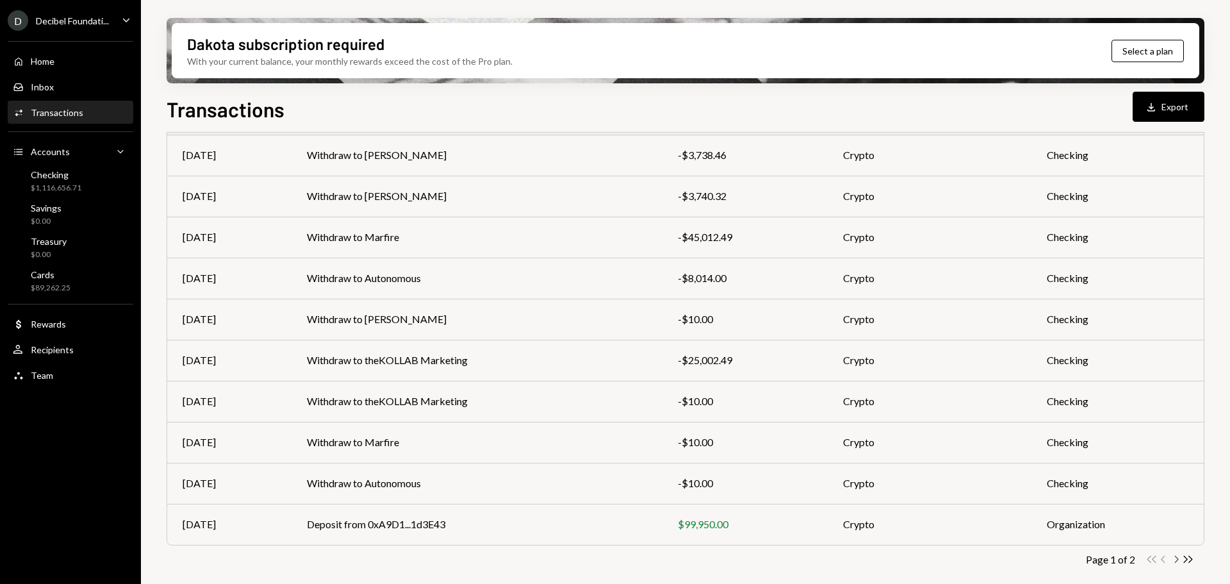
click at [1176, 559] on icon "Chevron Right" at bounding box center [1176, 559] width 12 height 12
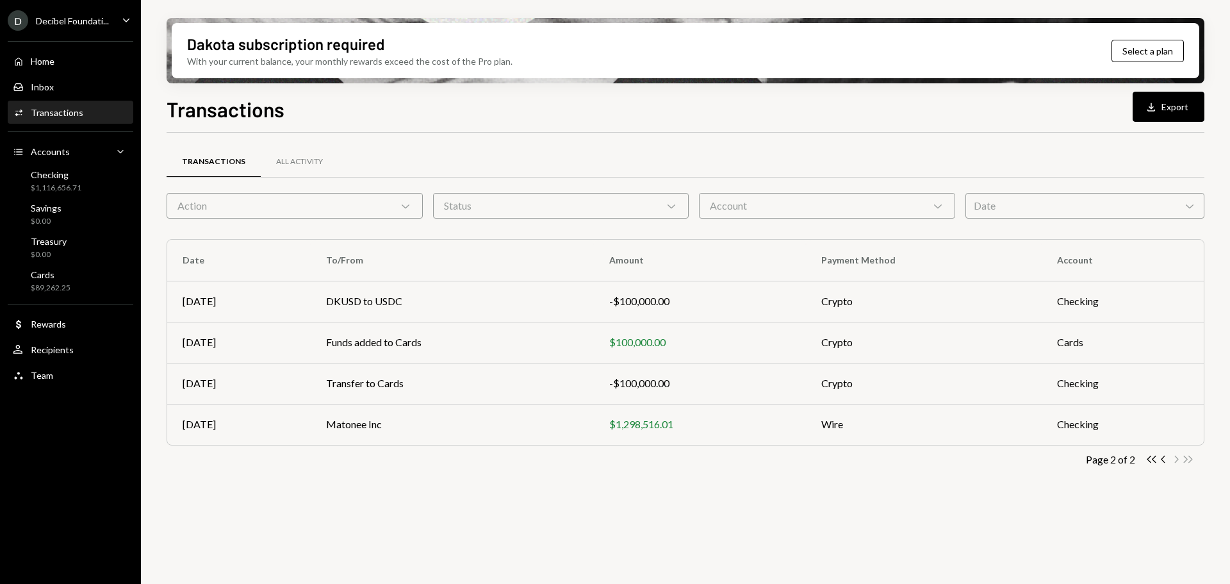
scroll to position [0, 0]
click at [53, 275] on div "Cards" at bounding box center [51, 274] width 40 height 11
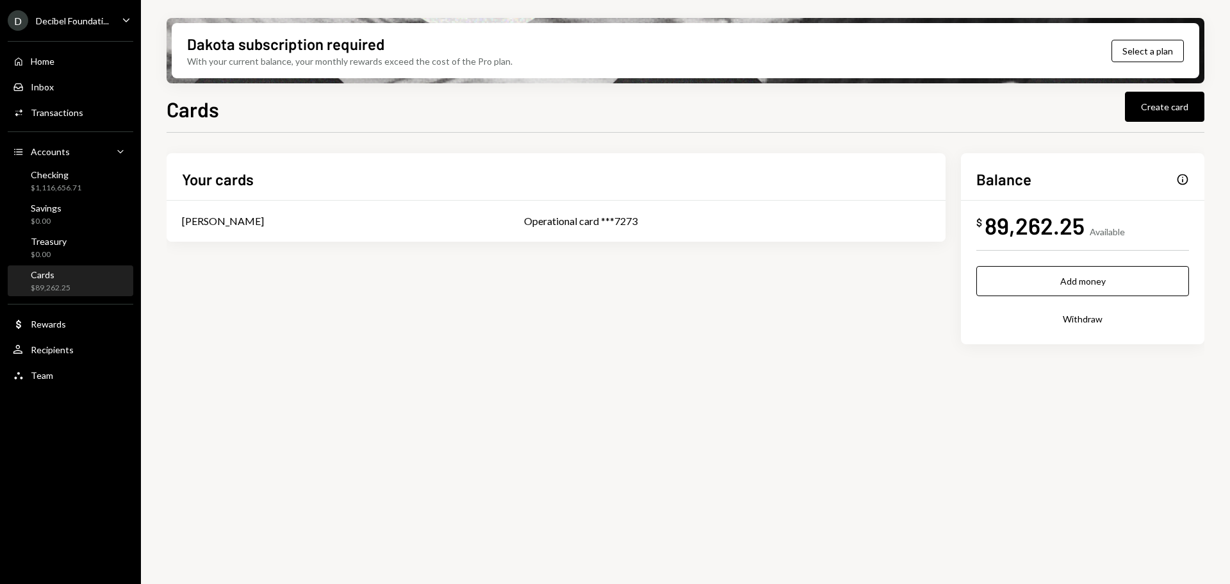
click at [1177, 181] on div "Info" at bounding box center [1182, 179] width 13 height 13
click at [1186, 177] on div "Info" at bounding box center [1182, 179] width 13 height 13
click at [1179, 179] on div "Info" at bounding box center [1182, 179] width 13 height 13
click at [1189, 177] on div "Balance Info $ 89,262.25 Available Add money Withdraw" at bounding box center [1082, 248] width 243 height 191
click at [1186, 179] on div "Info" at bounding box center [1182, 179] width 13 height 13
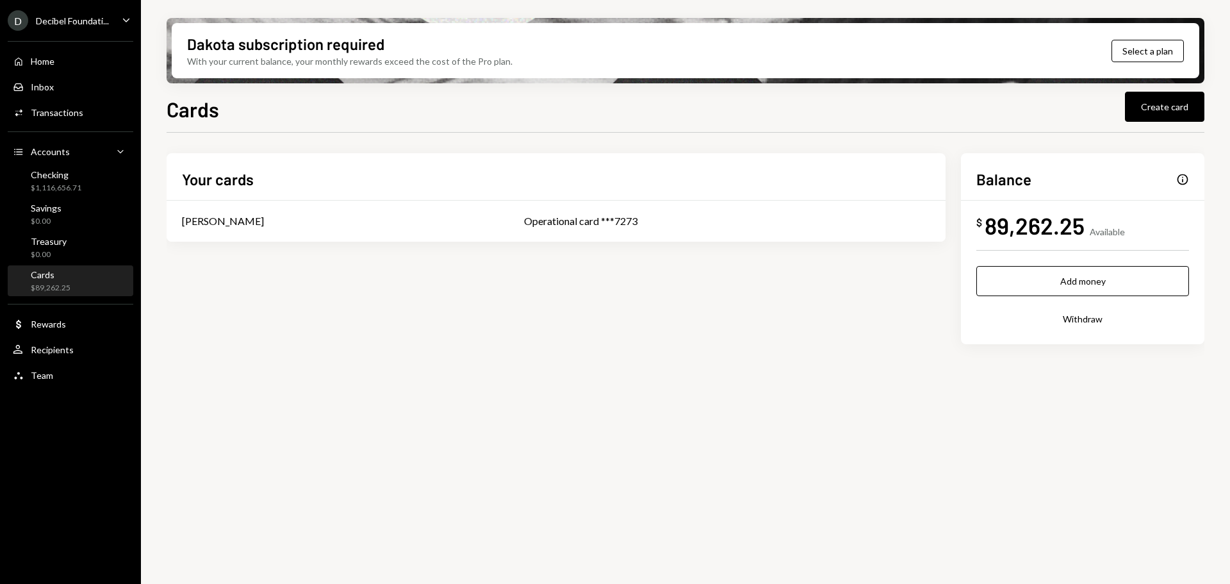
drag, startPoint x: 1028, startPoint y: 208, endPoint x: 1037, endPoint y: 302, distance: 94.6
click at [1028, 208] on div "Balance Info $ 89,262.25 Available Add money Withdraw" at bounding box center [1082, 248] width 243 height 191
click at [1026, 222] on div "89,262.25" at bounding box center [1035, 225] width 100 height 29
drag, startPoint x: 1105, startPoint y: 209, endPoint x: 758, endPoint y: 243, distance: 348.3
click at [1104, 209] on div "Balance Info $ 89,262.25 Available Add money Withdraw" at bounding box center [1082, 248] width 243 height 191
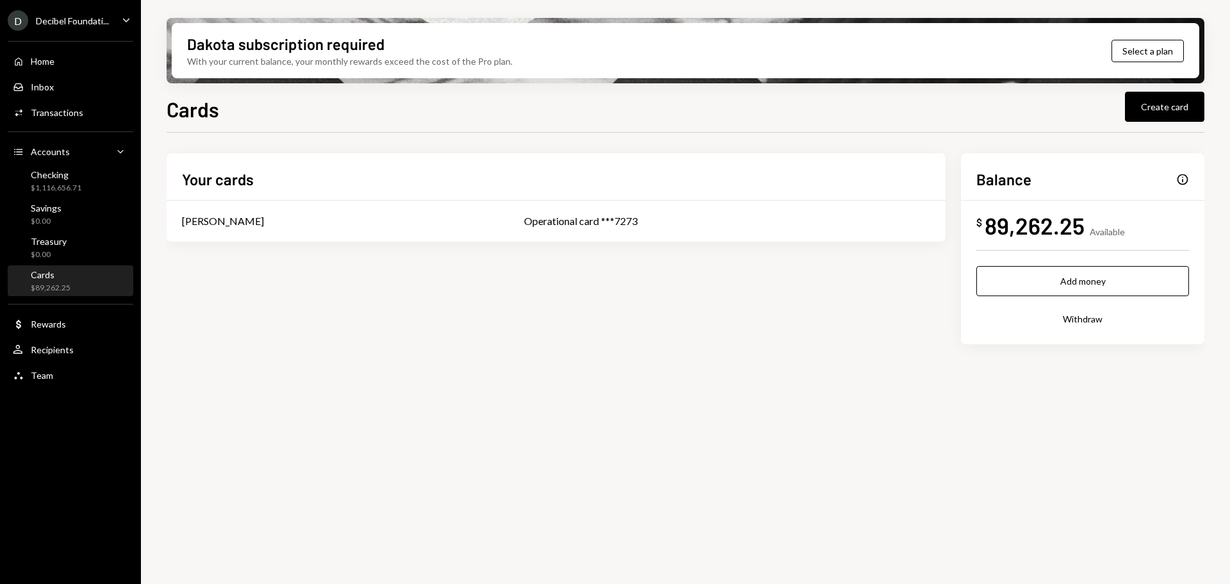
click at [1004, 221] on div "89,262.25" at bounding box center [1035, 225] width 100 height 29
click at [1041, 218] on div "89,262.25" at bounding box center [1035, 225] width 100 height 29
click at [618, 221] on div "Operational card ***7273" at bounding box center [727, 220] width 406 height 15
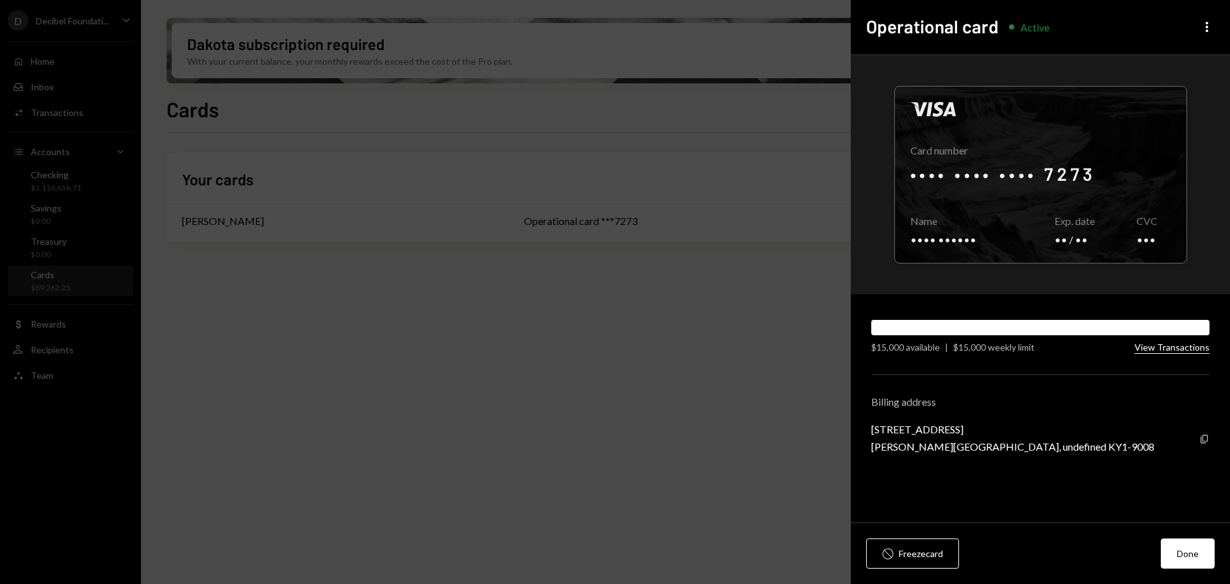
click at [1186, 348] on button "View Transactions" at bounding box center [1172, 347] width 75 height 12
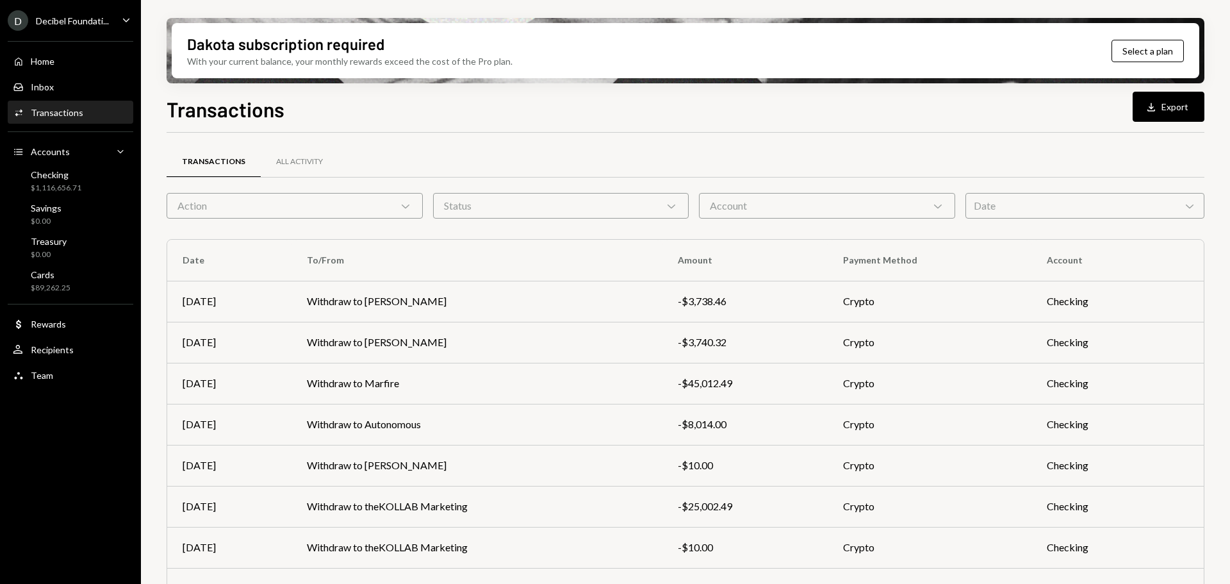
drag, startPoint x: 1186, startPoint y: 348, endPoint x: 764, endPoint y: 99, distance: 489.9
click at [764, 99] on div "Transactions Download Export" at bounding box center [686, 108] width 1038 height 28
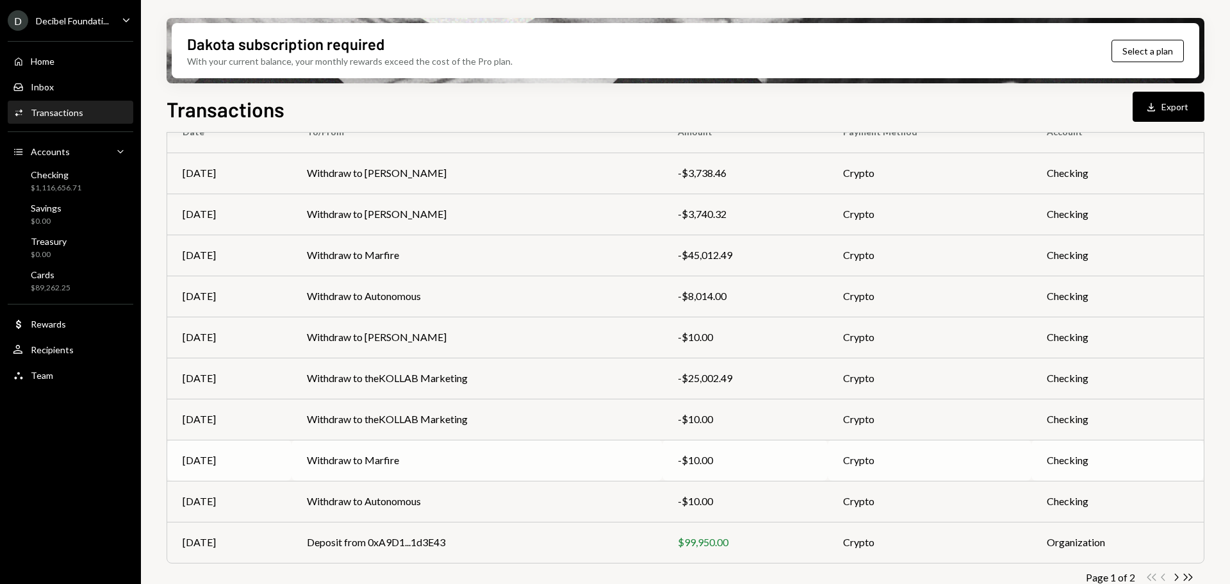
scroll to position [146, 0]
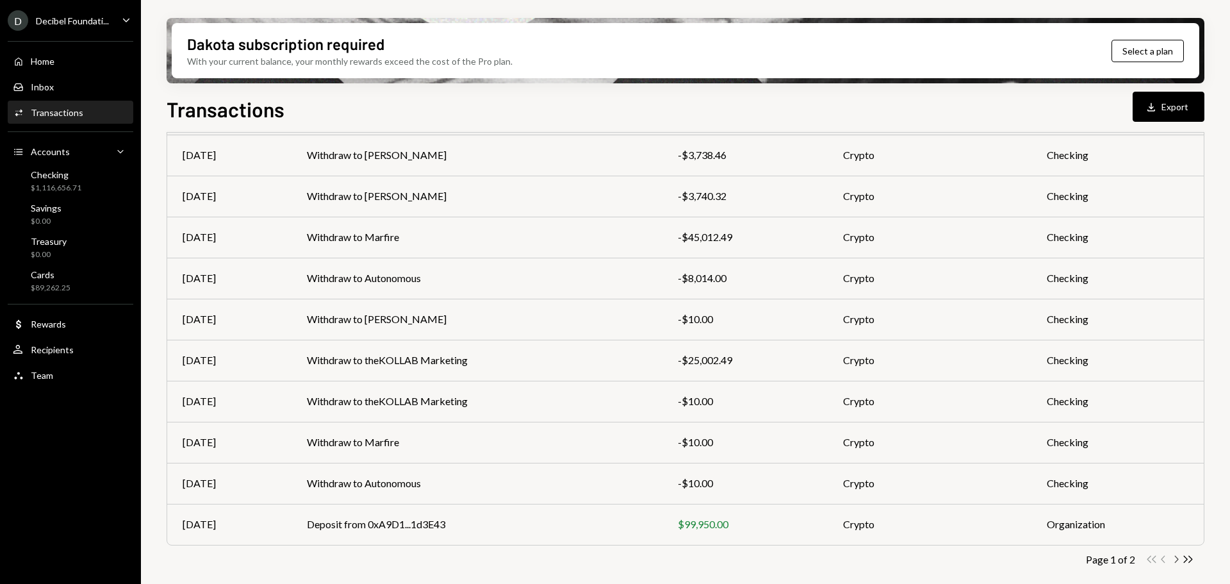
click at [1177, 561] on icon "button" at bounding box center [1177, 558] width 4 height 7
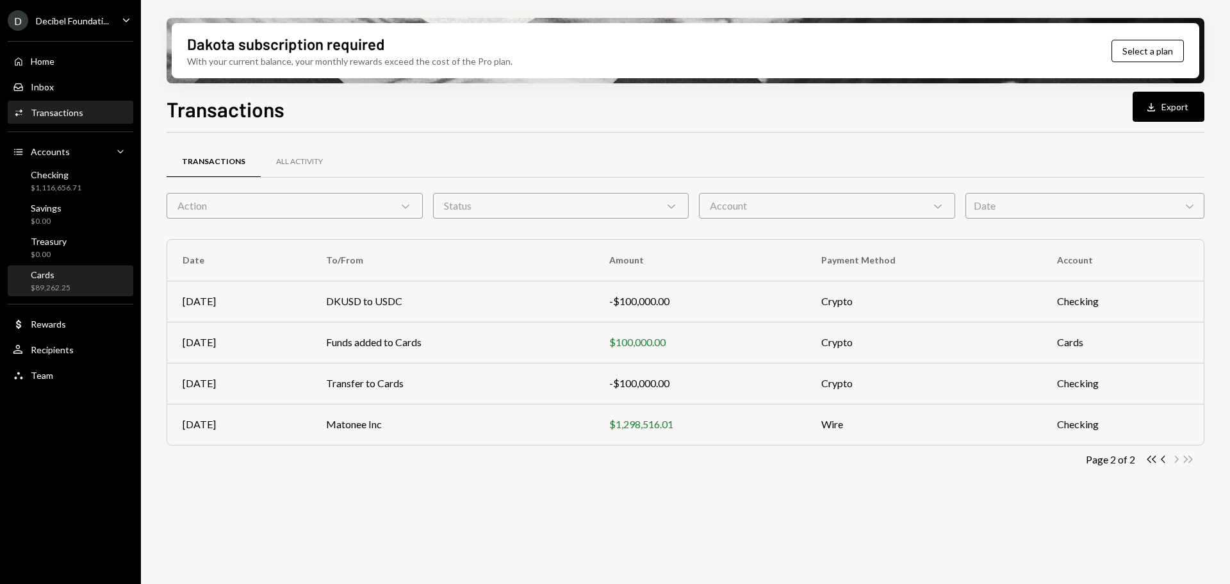
click at [56, 281] on div "Cards $89,262.25" at bounding box center [51, 281] width 40 height 24
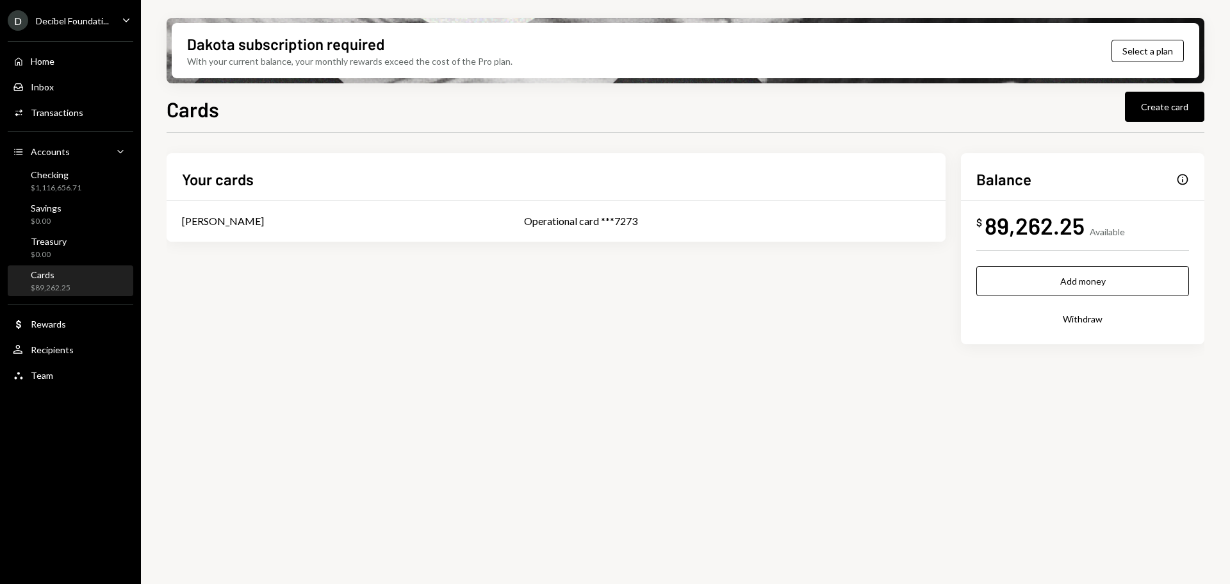
click at [609, 362] on div "Your cards [PERSON_NAME] Operational card ***7273 Balance Info $ 89,262.25 Avai…" at bounding box center [686, 269] width 1038 height 232
click at [92, 172] on div "Checking $1,116,656.71" at bounding box center [70, 181] width 115 height 24
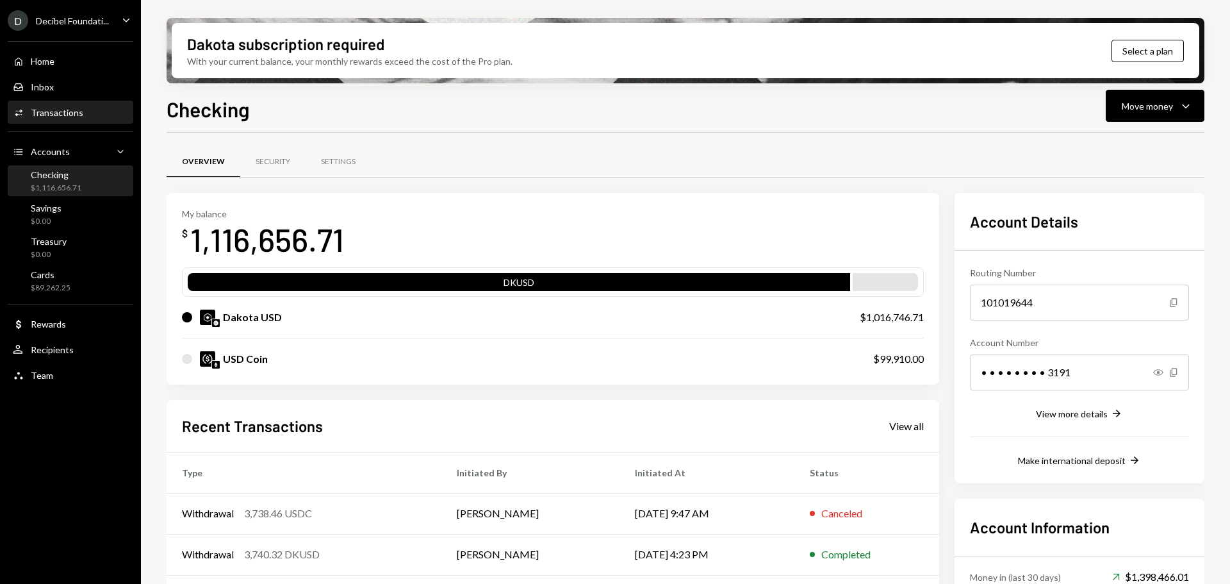
click at [67, 115] on div "Transactions" at bounding box center [57, 112] width 53 height 11
